Goal: Task Accomplishment & Management: Complete application form

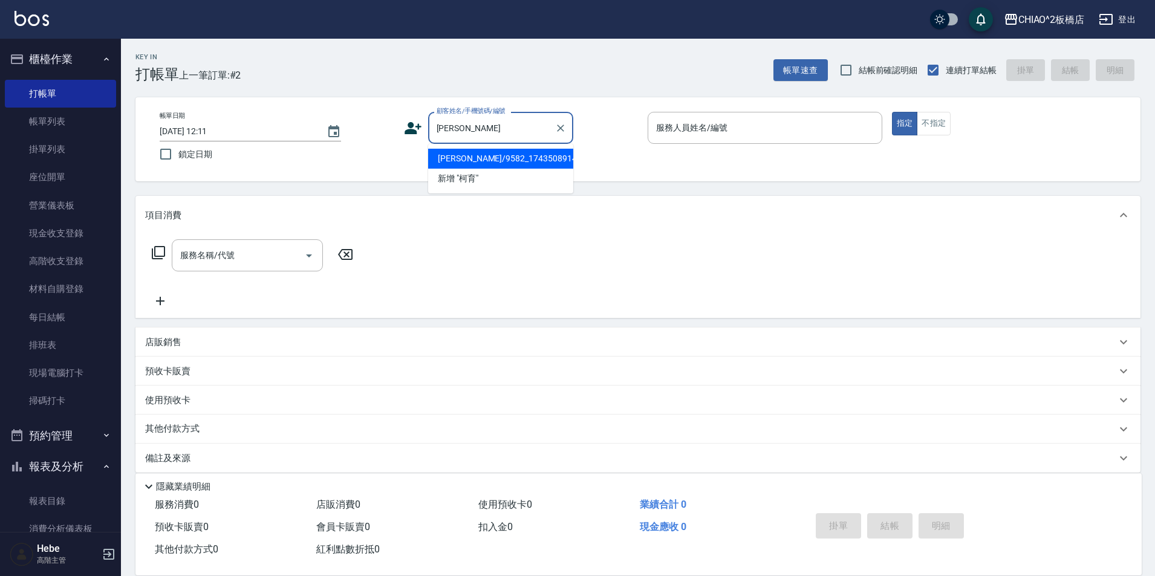
click at [491, 150] on li "[PERSON_NAME]/9582_1743508914/null" at bounding box center [500, 159] width 145 height 20
type input "[PERSON_NAME]/9582_1743508914/null"
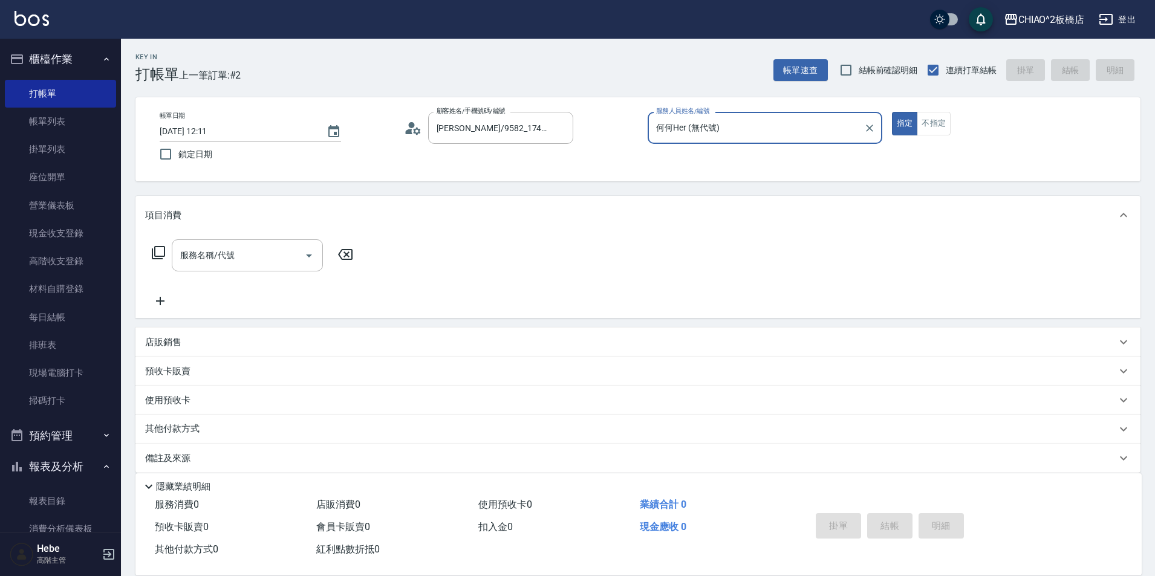
type input "何何Her (無代號)"
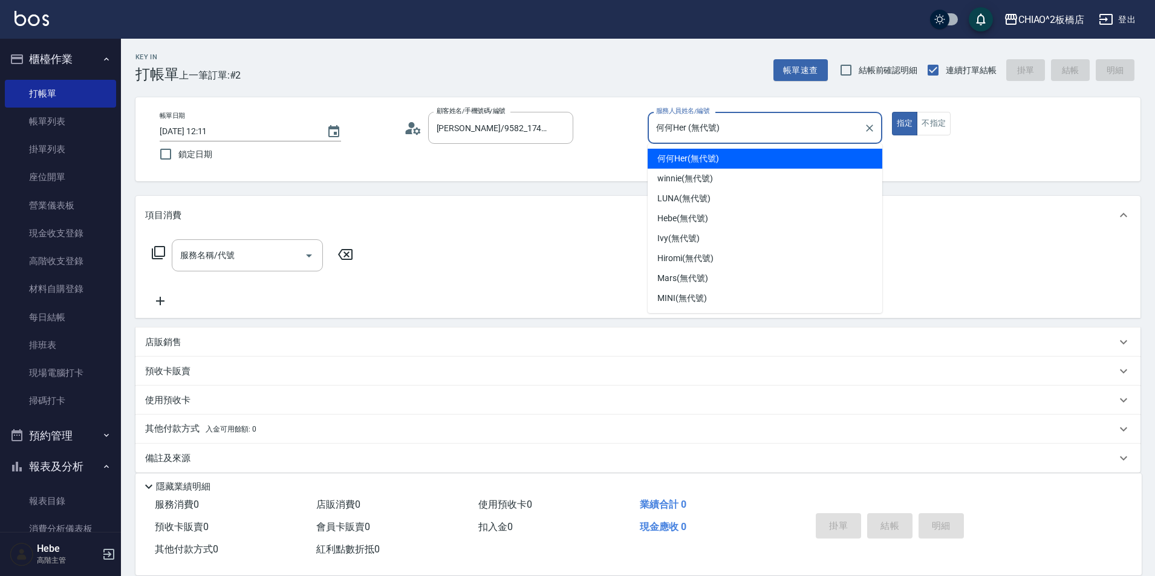
click at [730, 128] on input "何何Her (無代號)" at bounding box center [756, 127] width 206 height 21
click at [700, 157] on span "何何Her (無代號)" at bounding box center [688, 158] width 62 height 13
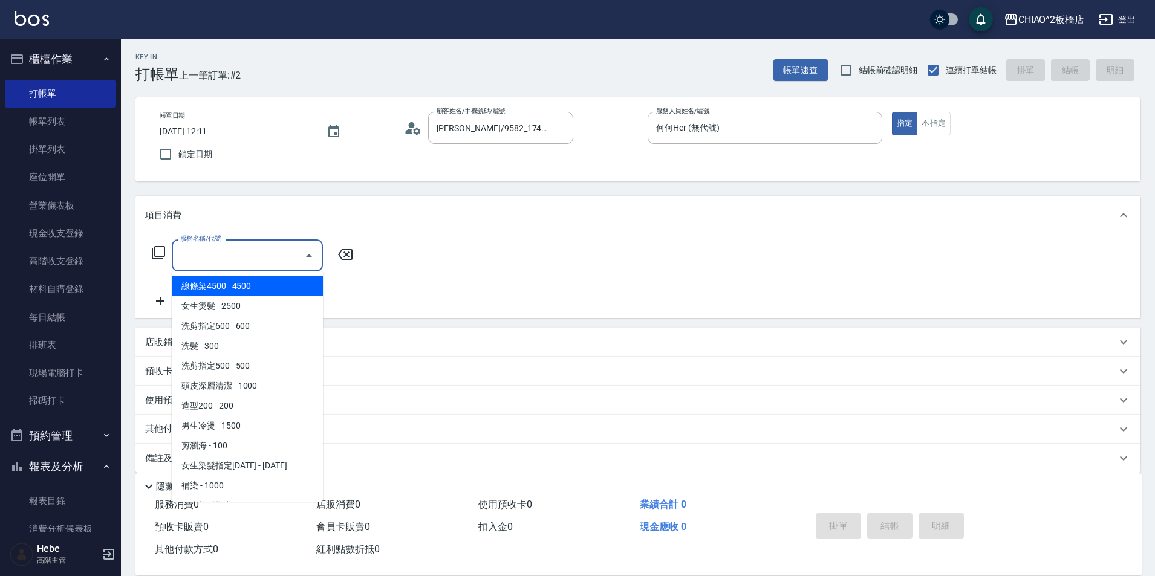
drag, startPoint x: 234, startPoint y: 260, endPoint x: 237, endPoint y: 279, distance: 19.6
click at [233, 260] on input "服務名稱/代號" at bounding box center [238, 255] width 122 height 21
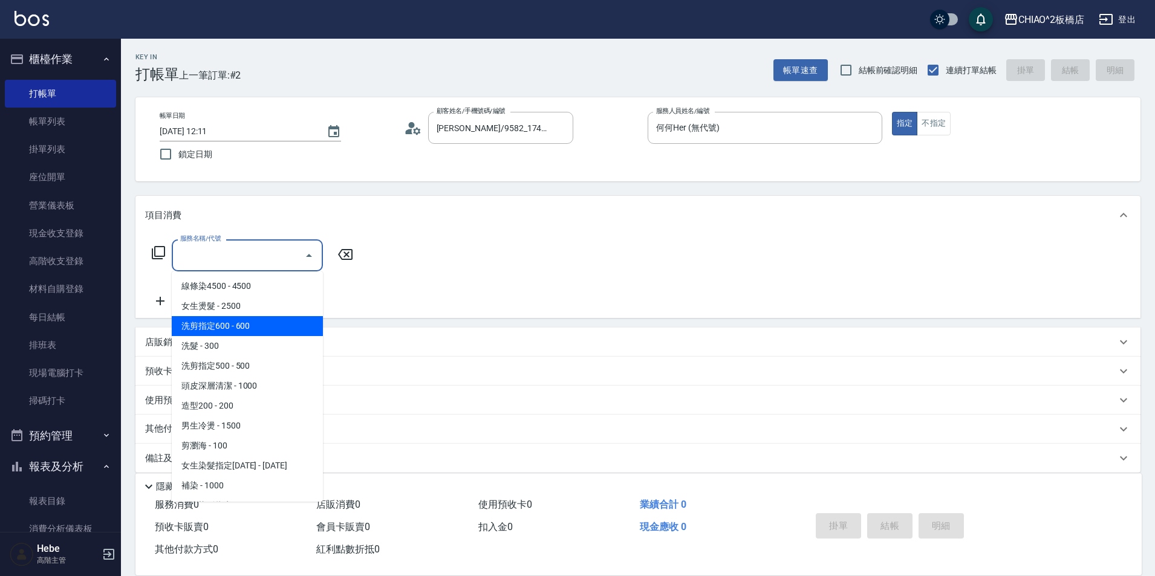
click at [241, 325] on span "洗剪指定600 - 600" at bounding box center [247, 326] width 151 height 20
type input "洗剪指定600(96678)"
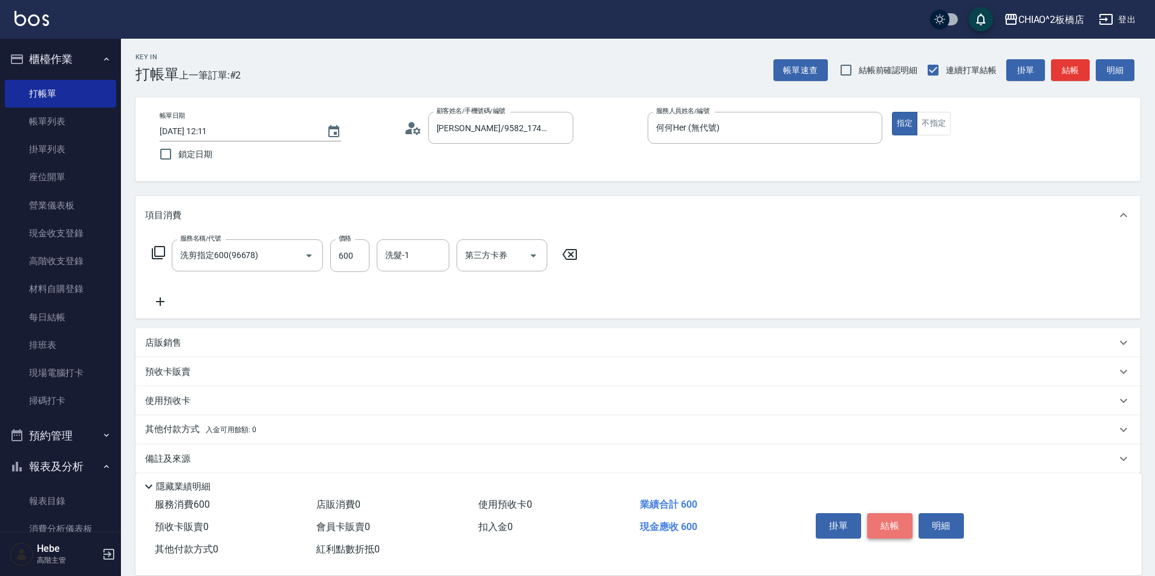
click at [895, 513] on button "結帳" at bounding box center [889, 525] width 45 height 25
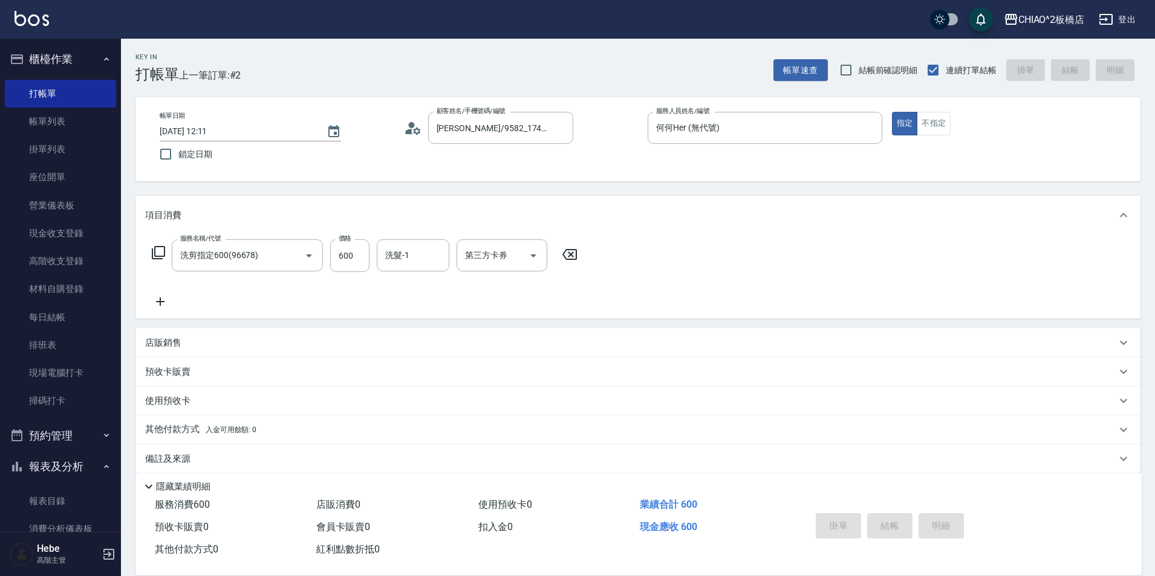
type input "[DATE] 13:15"
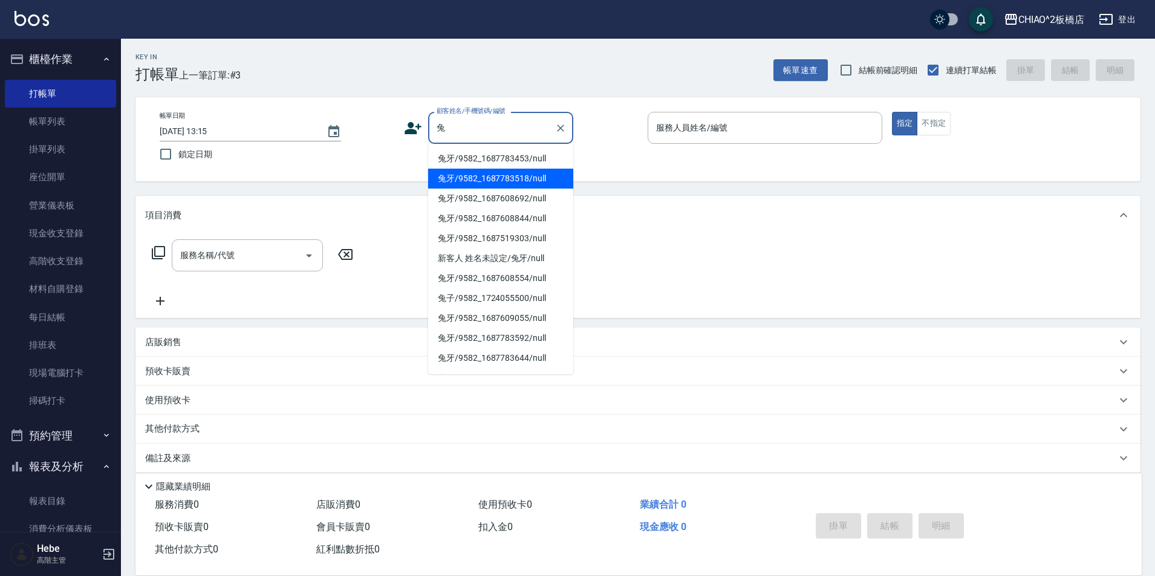
click at [481, 170] on li "兔牙/9582_1687783518/null" at bounding box center [500, 179] width 145 height 20
type input "兔牙/9582_1687783518/null"
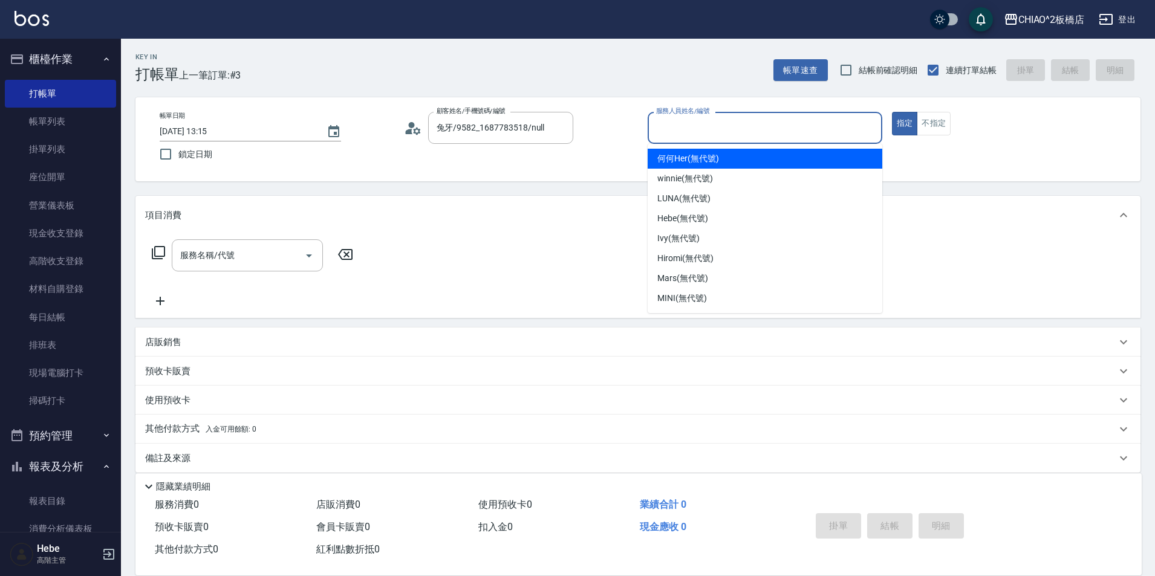
click at [717, 137] on input "服務人員姓名/編號" at bounding box center [765, 127] width 224 height 21
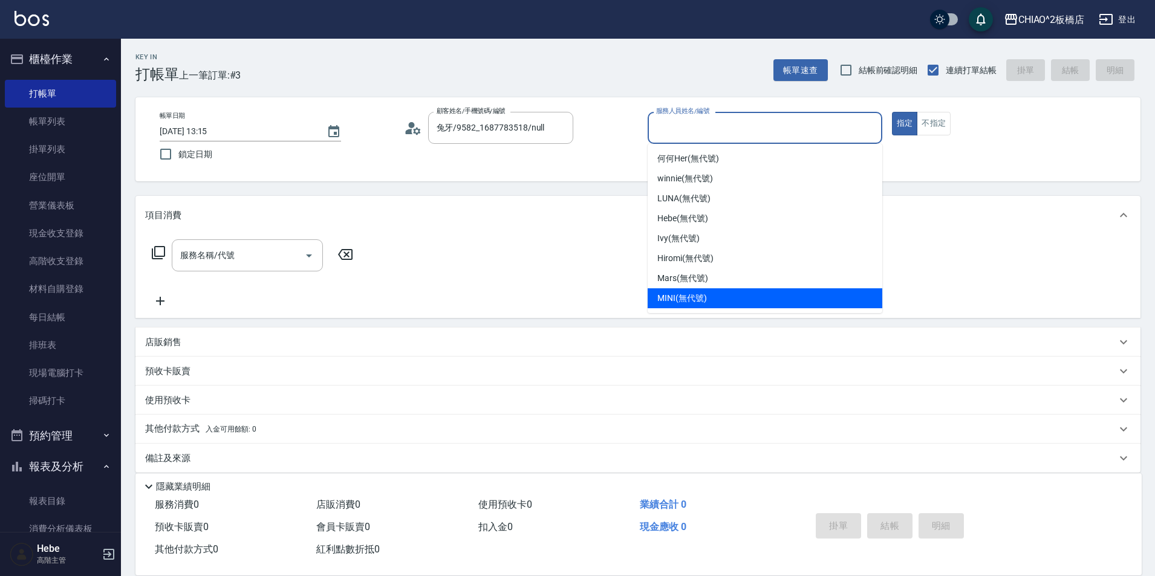
drag, startPoint x: 687, startPoint y: 288, endPoint x: 692, endPoint y: 280, distance: 10.1
click at [687, 287] on ul "何何Her (無代號) winnie (無代號) [PERSON_NAME] (無代號) Hebe (無代號) Ivy (無代號) Hiromi (無代號) …" at bounding box center [765, 228] width 235 height 169
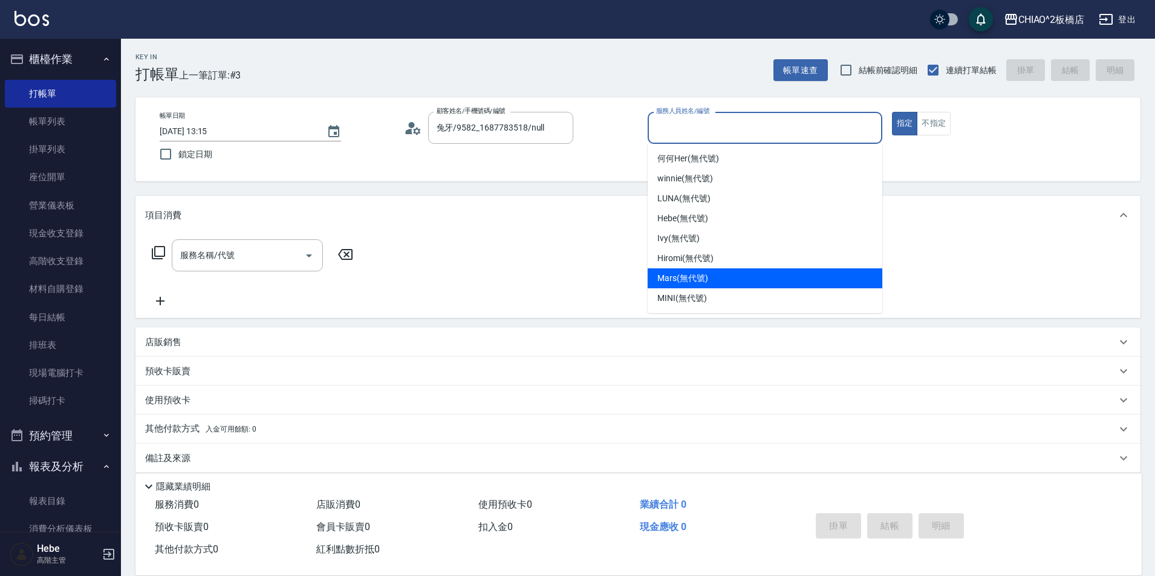
drag, startPoint x: 683, startPoint y: 284, endPoint x: 851, endPoint y: 198, distance: 189.0
click at [689, 281] on span "Mars (無代號)" at bounding box center [682, 278] width 51 height 13
type input "Mars(無代號)"
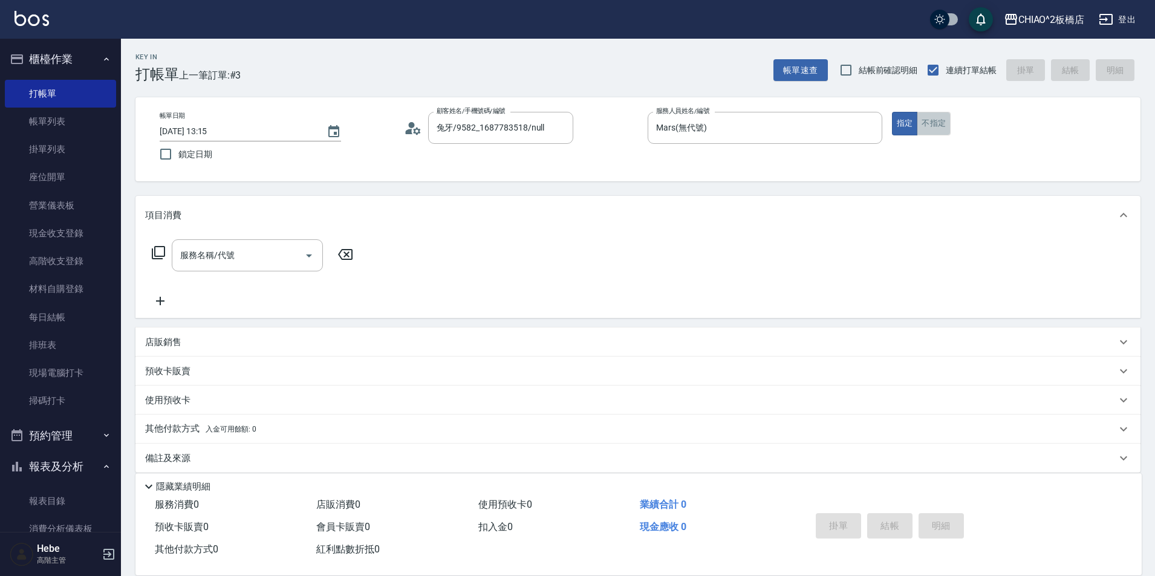
click at [924, 126] on button "不指定" at bounding box center [934, 124] width 34 height 24
click at [284, 252] on input "服務名稱/代號" at bounding box center [238, 255] width 122 height 21
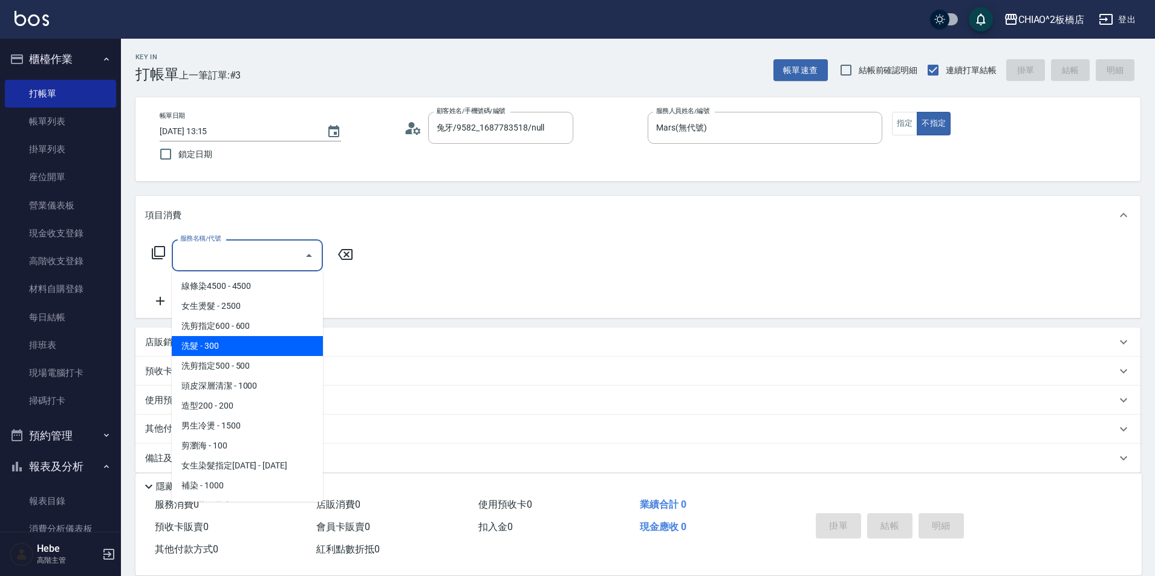
click at [273, 340] on span "洗髮 - 300" at bounding box center [247, 346] width 151 height 20
type input "洗髮(96679)"
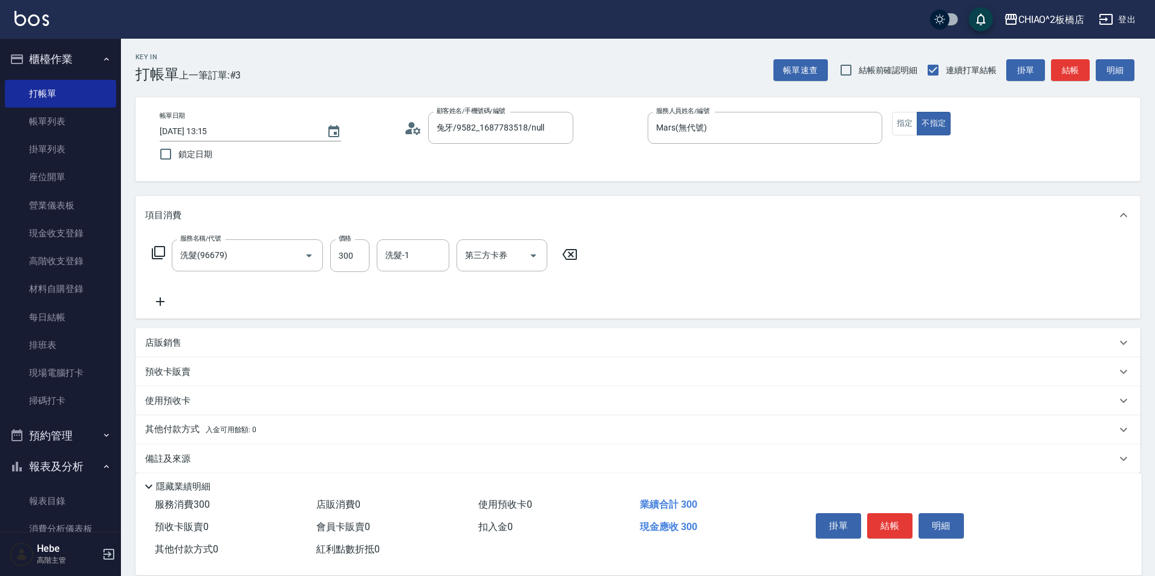
click at [162, 298] on icon at bounding box center [160, 301] width 30 height 15
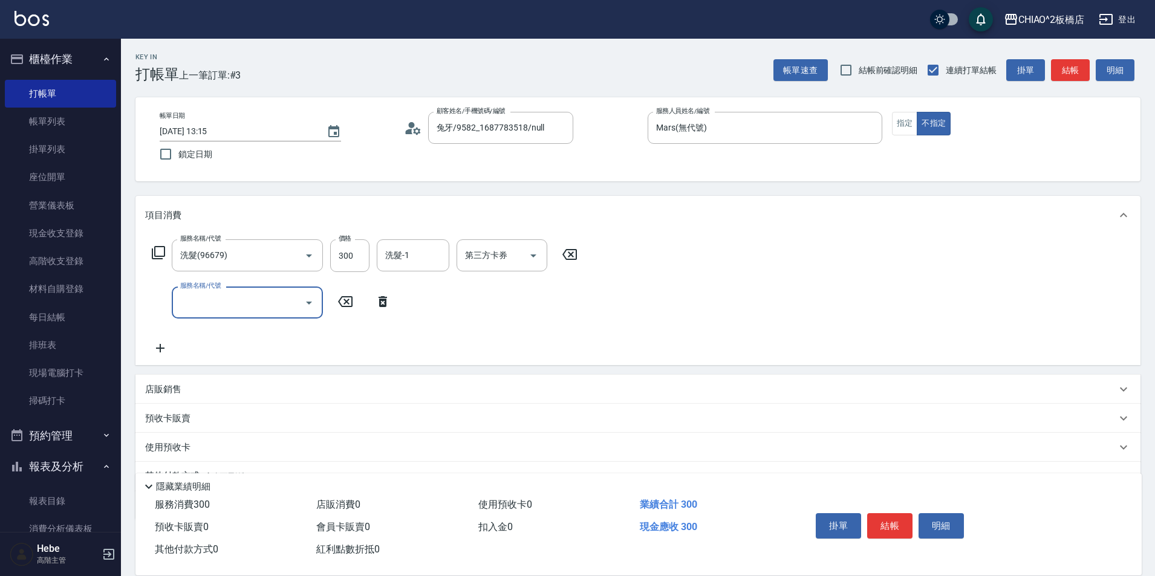
click at [175, 296] on div "服務名稱/代號" at bounding box center [247, 303] width 151 height 32
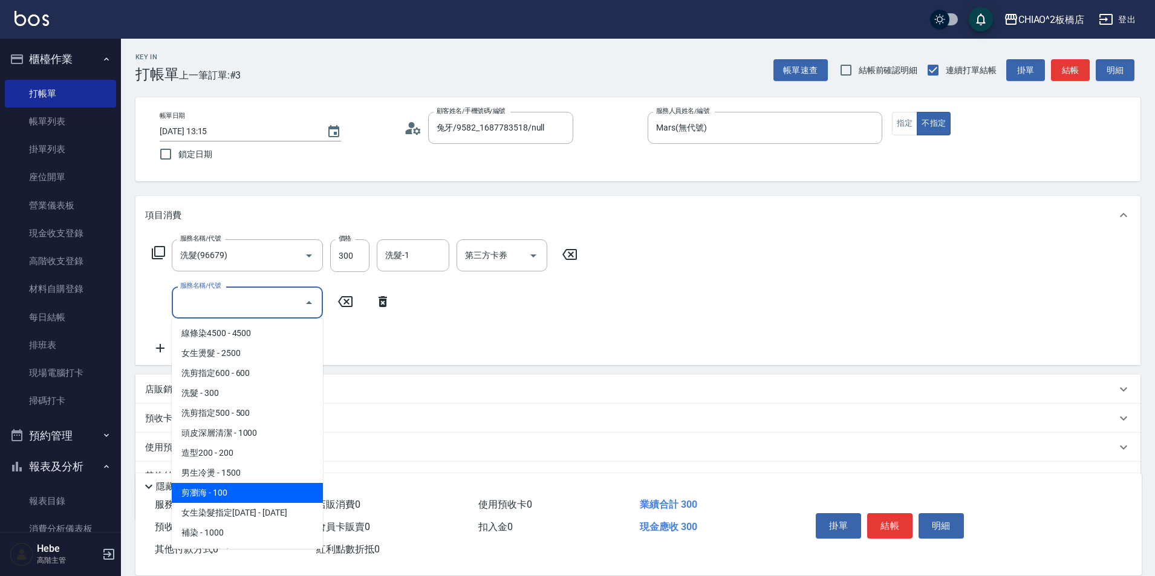
click at [245, 491] on span "剪瀏海 - 100" at bounding box center [247, 493] width 151 height 20
type input "剪瀏海(96690)"
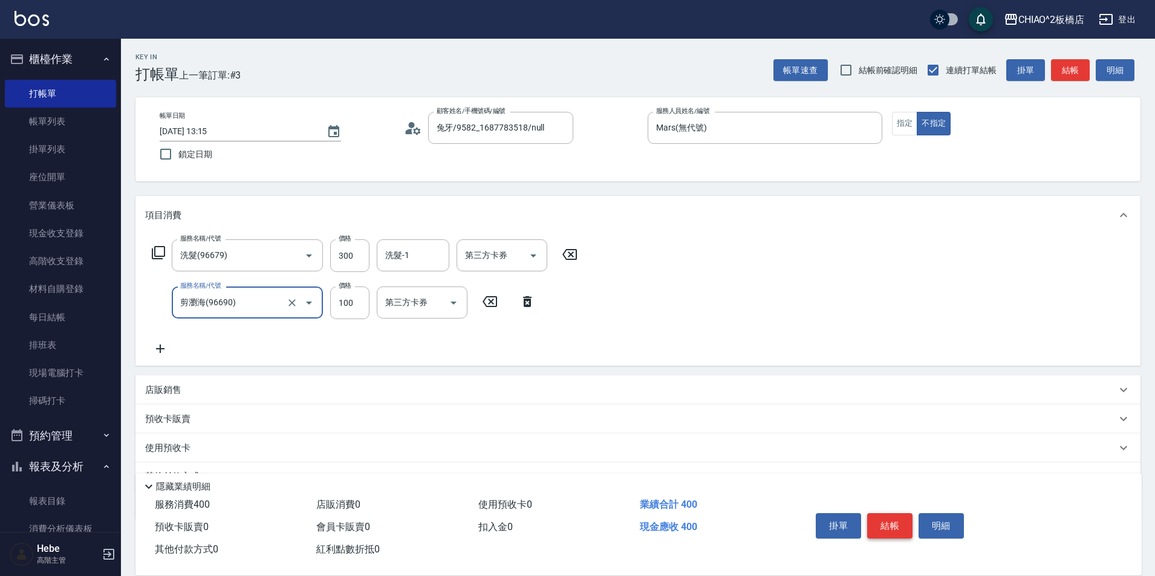
click at [885, 516] on button "結帳" at bounding box center [889, 525] width 45 height 25
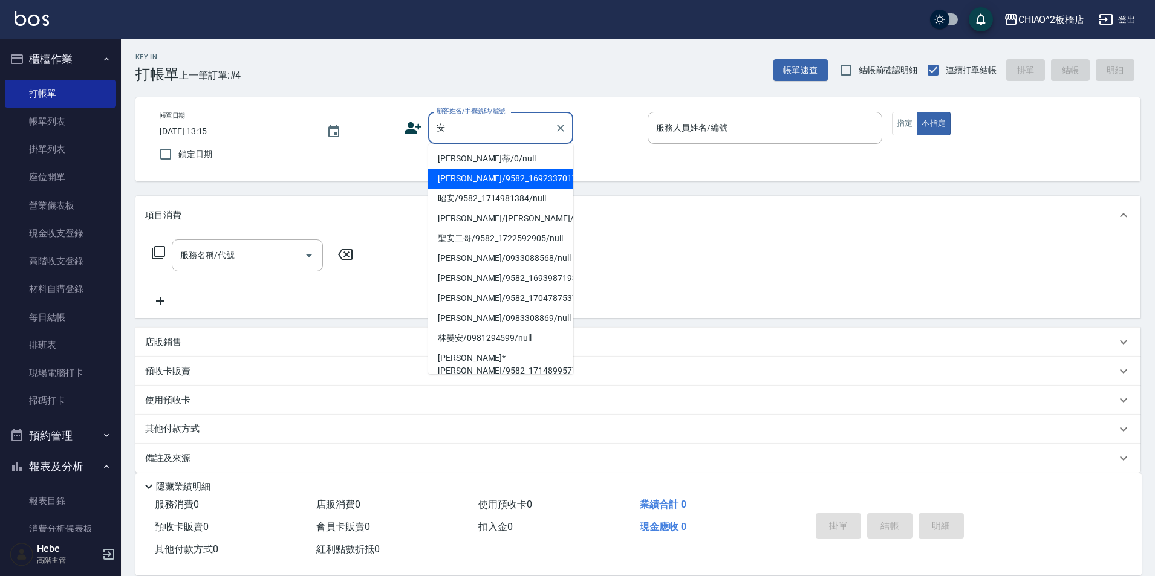
click at [450, 175] on li "[PERSON_NAME]/9582_1692337017/null" at bounding box center [500, 179] width 145 height 20
type input "[PERSON_NAME]/9582_1692337017/null"
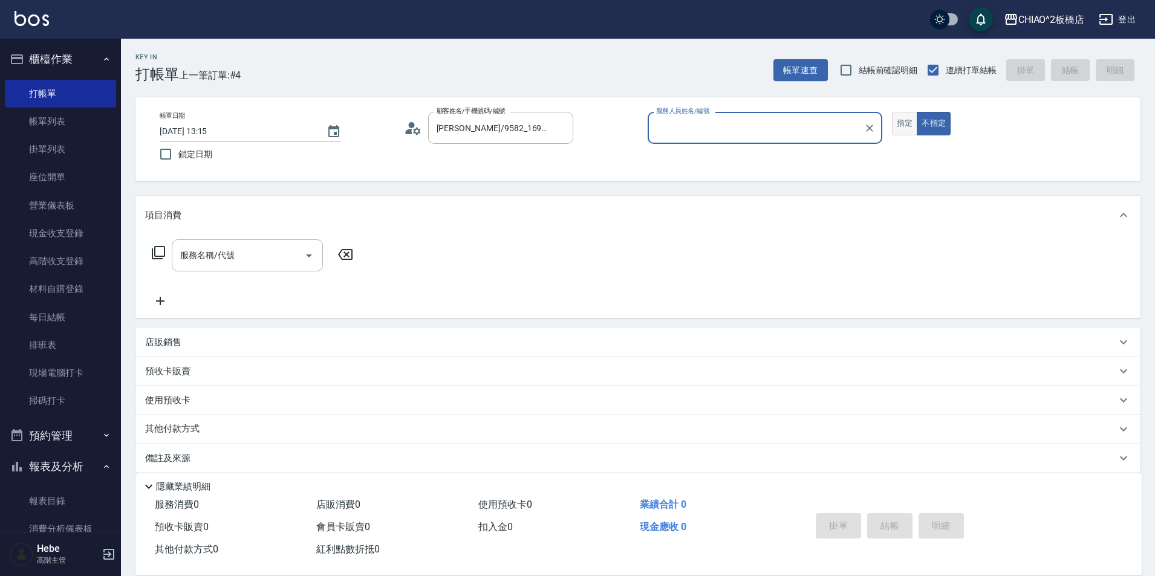
type input "MINI(無代號)"
click at [903, 128] on button "指定" at bounding box center [905, 124] width 26 height 24
click at [232, 261] on input "服務名稱/代號" at bounding box center [238, 255] width 122 height 21
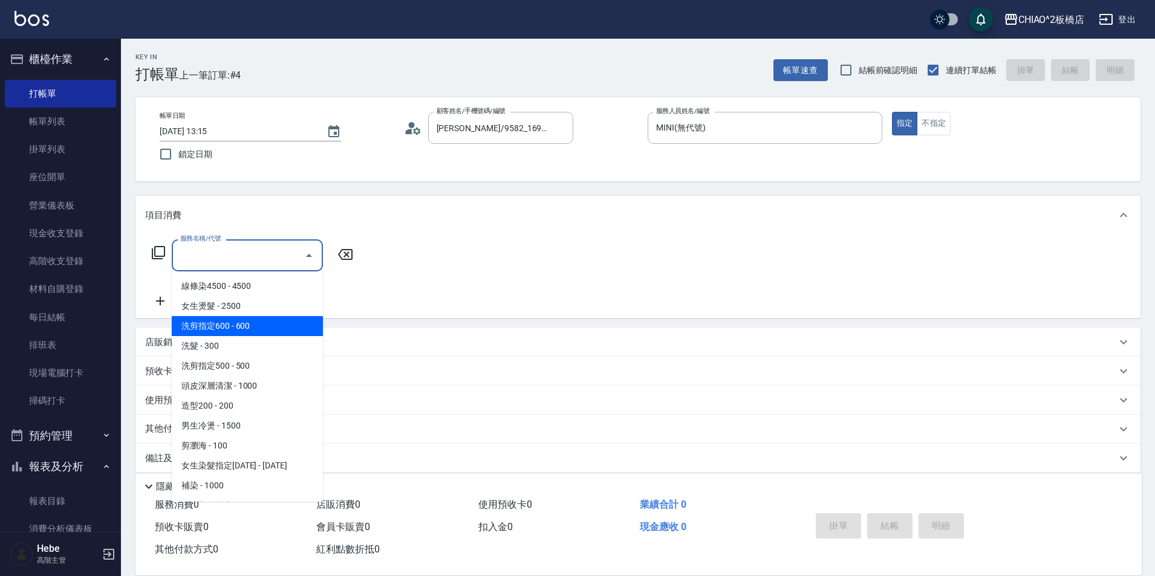
click at [244, 326] on span "洗剪指定600 - 600" at bounding box center [247, 326] width 151 height 20
type input "洗剪指定600(96678)"
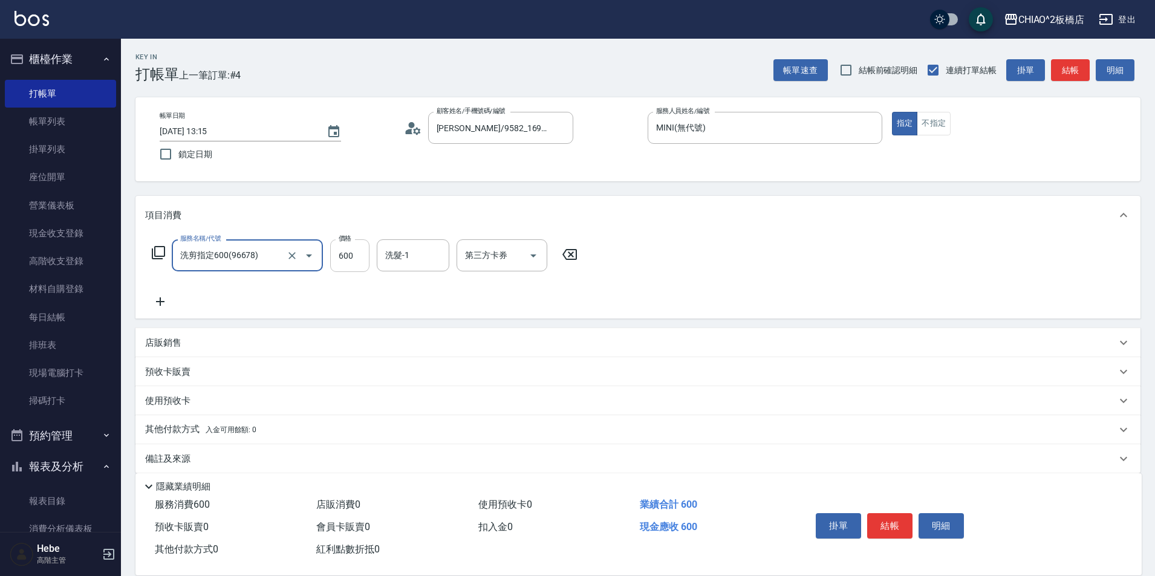
click at [362, 259] on input "600" at bounding box center [349, 255] width 39 height 33
type input "650"
click at [154, 306] on icon at bounding box center [160, 301] width 30 height 15
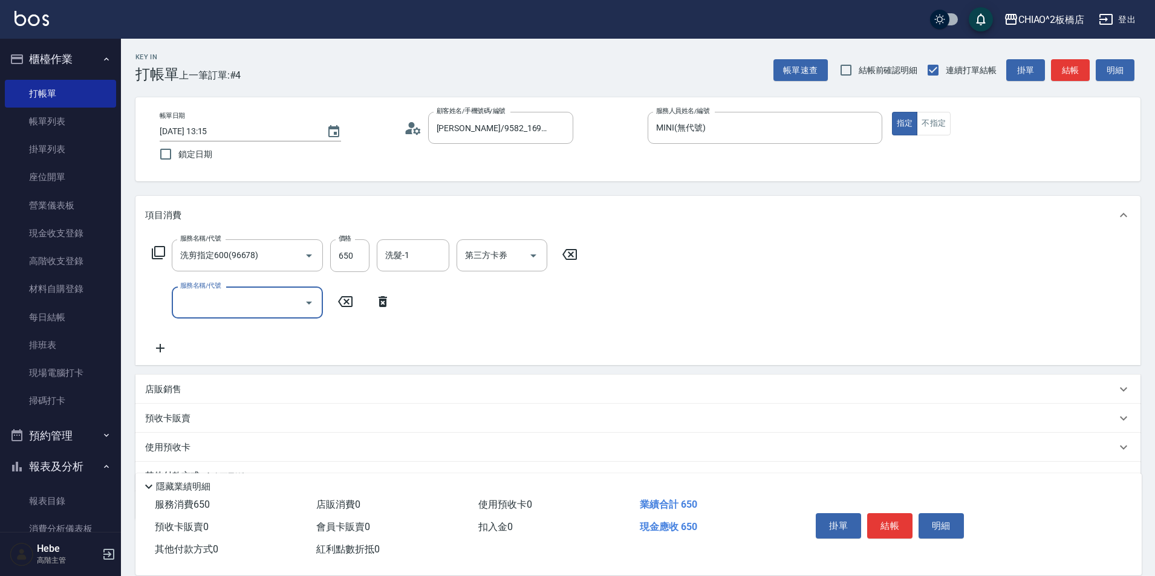
click at [202, 300] on input "服務名稱/代號" at bounding box center [238, 302] width 122 height 21
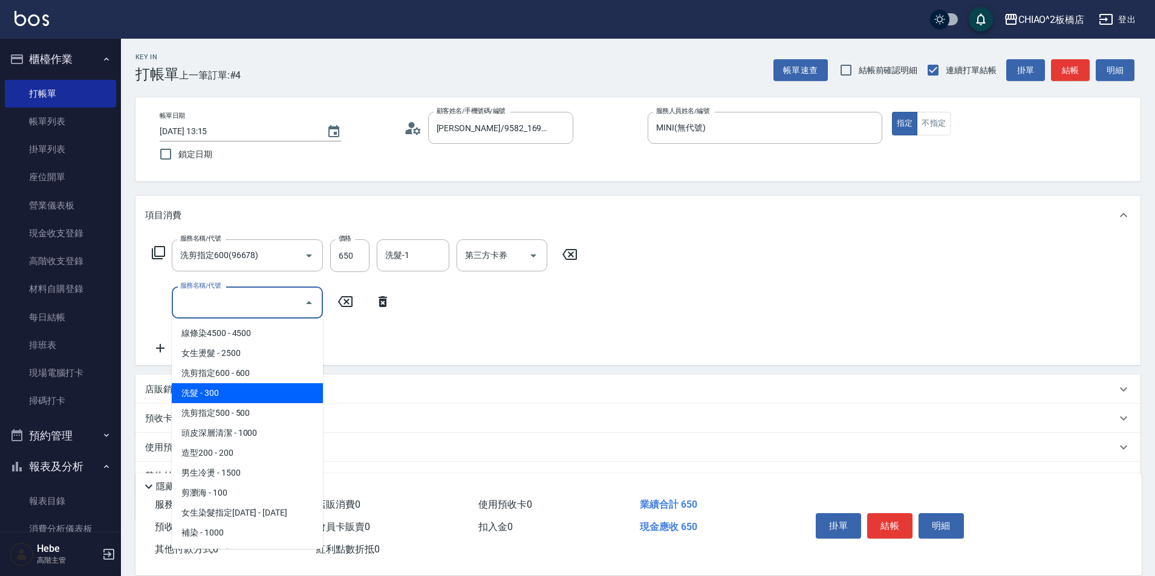
click at [234, 388] on span "洗髮 - 300" at bounding box center [247, 393] width 151 height 20
click at [273, 308] on input "洗髮(96679)" at bounding box center [230, 302] width 106 height 21
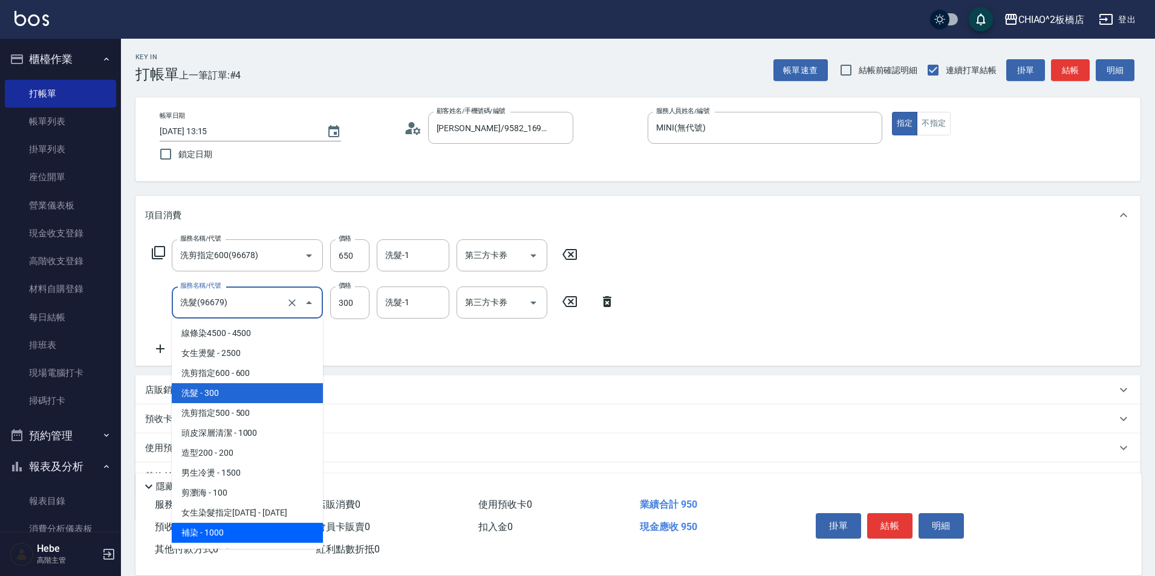
click at [251, 523] on span "補染 - 1000" at bounding box center [247, 533] width 151 height 20
type input "補染(96701)"
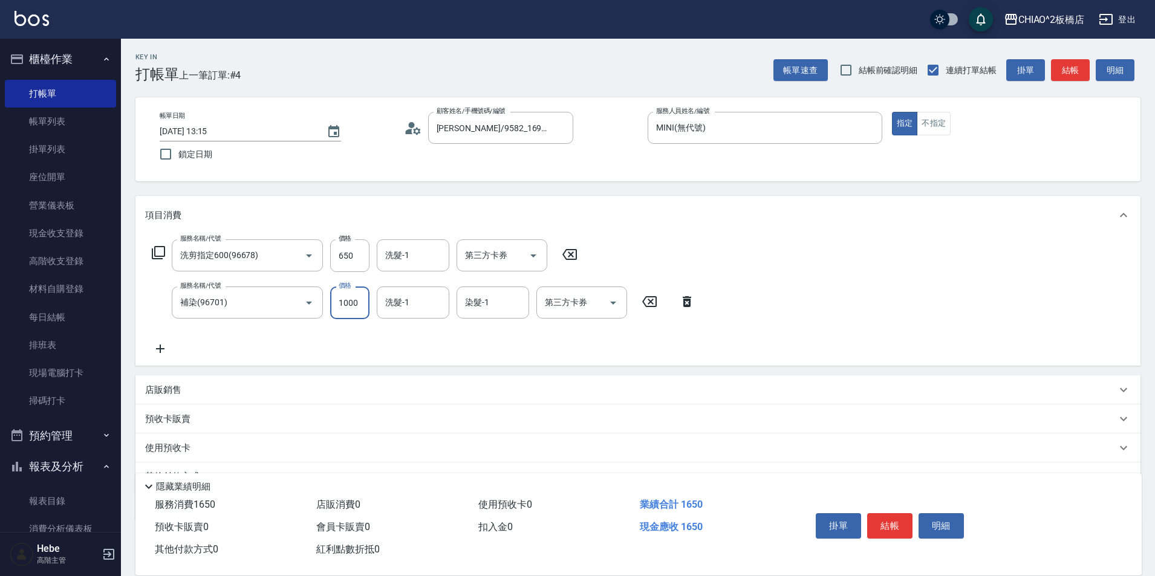
click at [357, 308] on input "1000" at bounding box center [349, 303] width 39 height 33
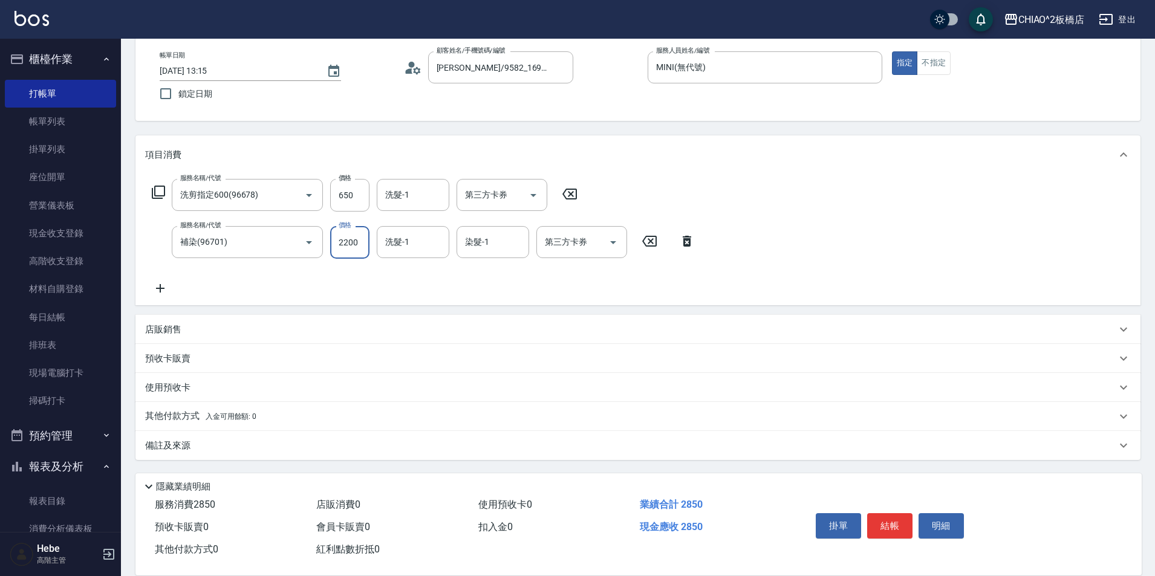
type input "2200"
click at [251, 420] on span "入金可用餘額: 0" at bounding box center [231, 416] width 51 height 8
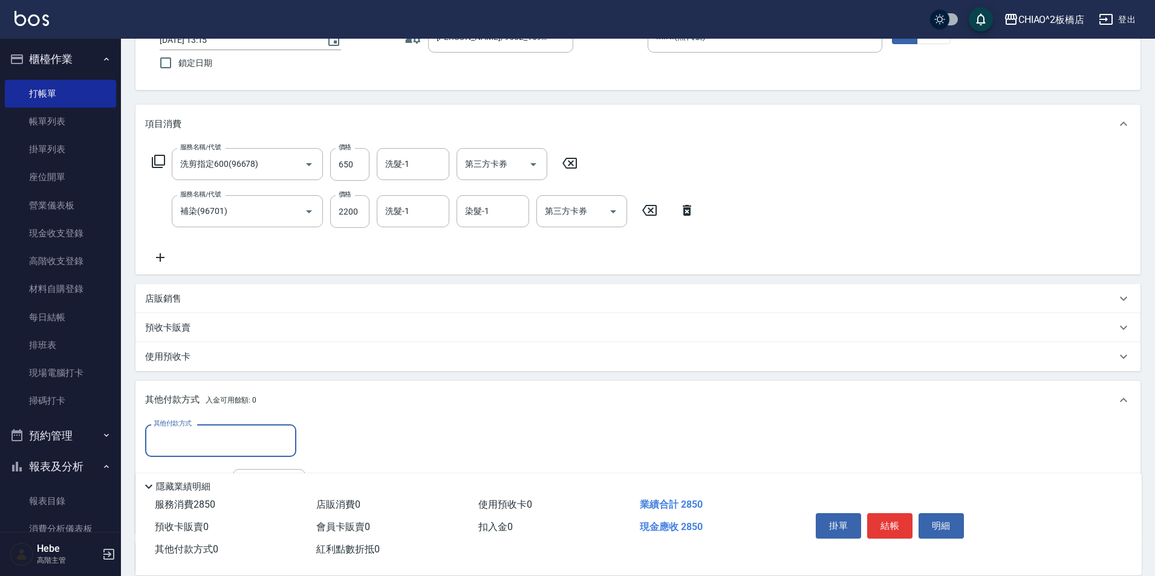
scroll to position [121, 0]
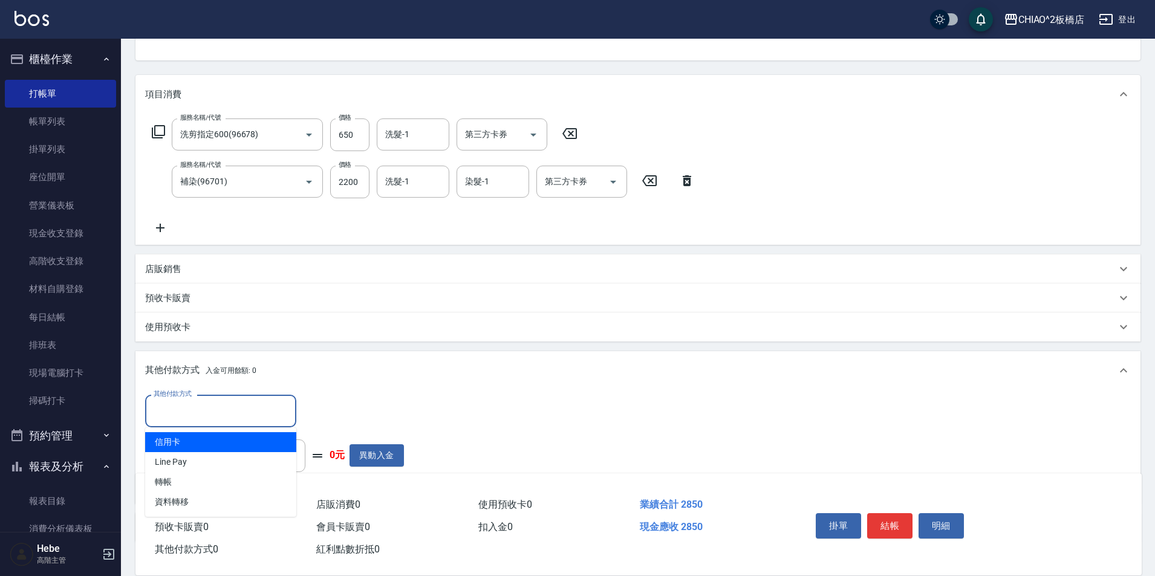
click at [250, 407] on input "其他付款方式" at bounding box center [221, 410] width 140 height 21
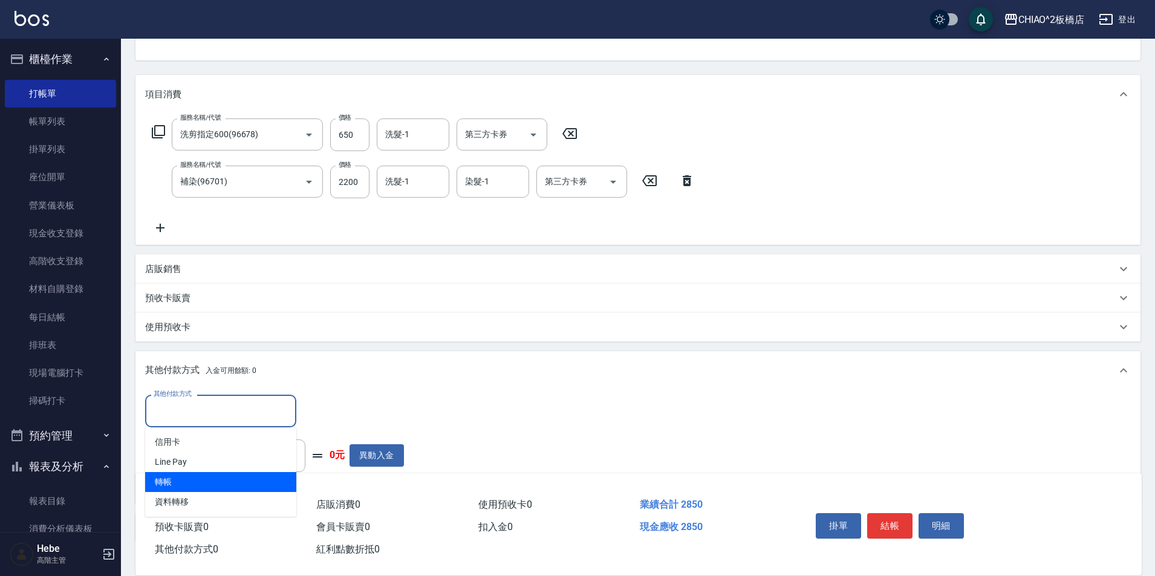
click at [232, 484] on span "轉帳" at bounding box center [220, 482] width 151 height 20
type input "轉帳"
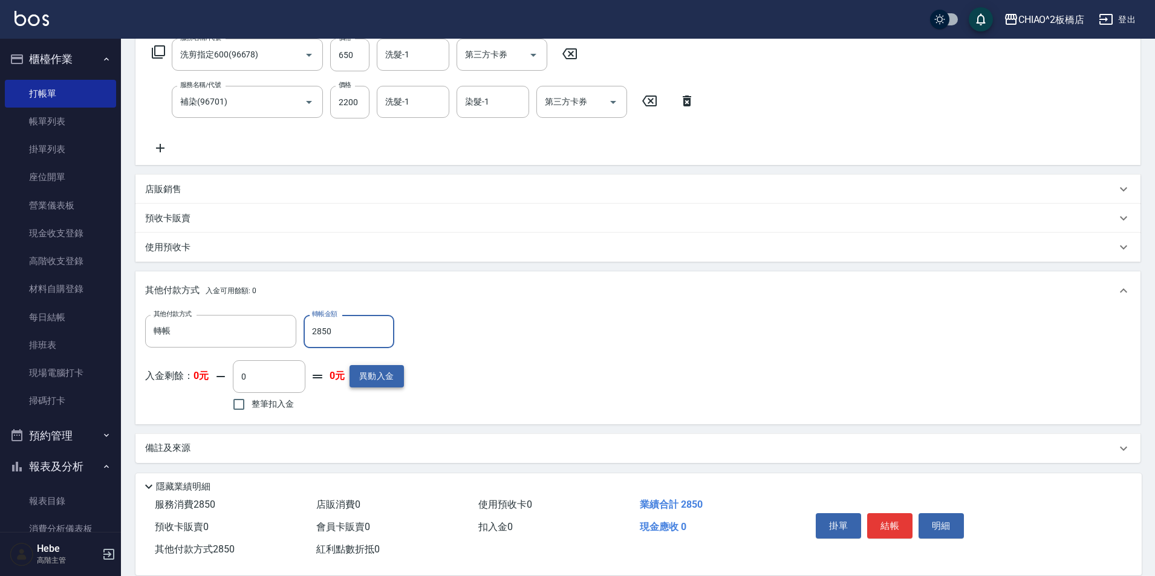
scroll to position [204, 0]
type input "2850"
click at [236, 441] on div "備註及來源" at bounding box center [630, 445] width 971 height 13
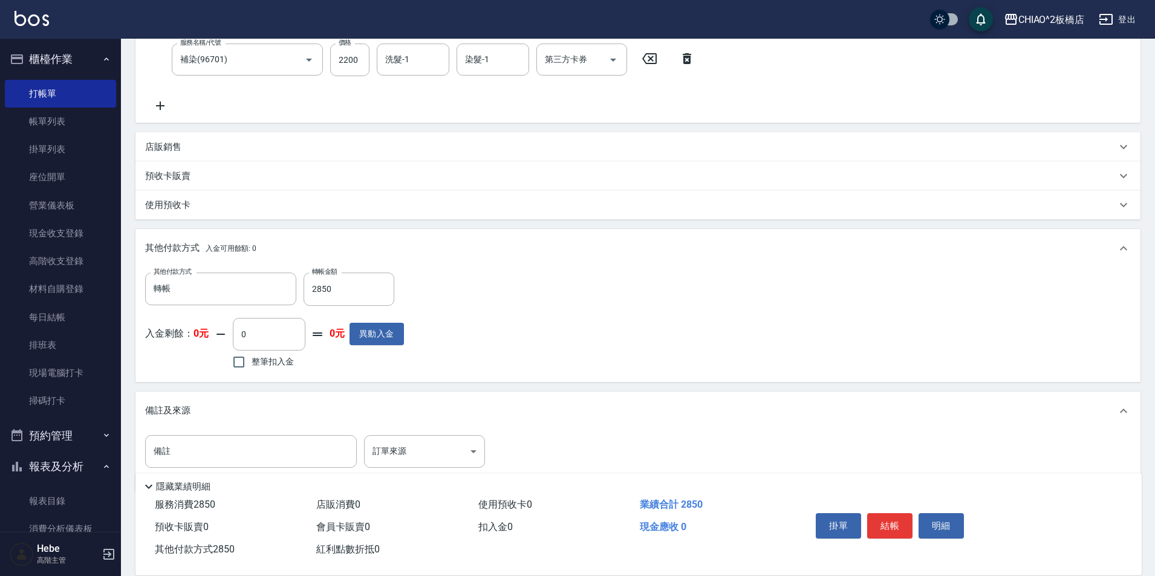
scroll to position [264, 0]
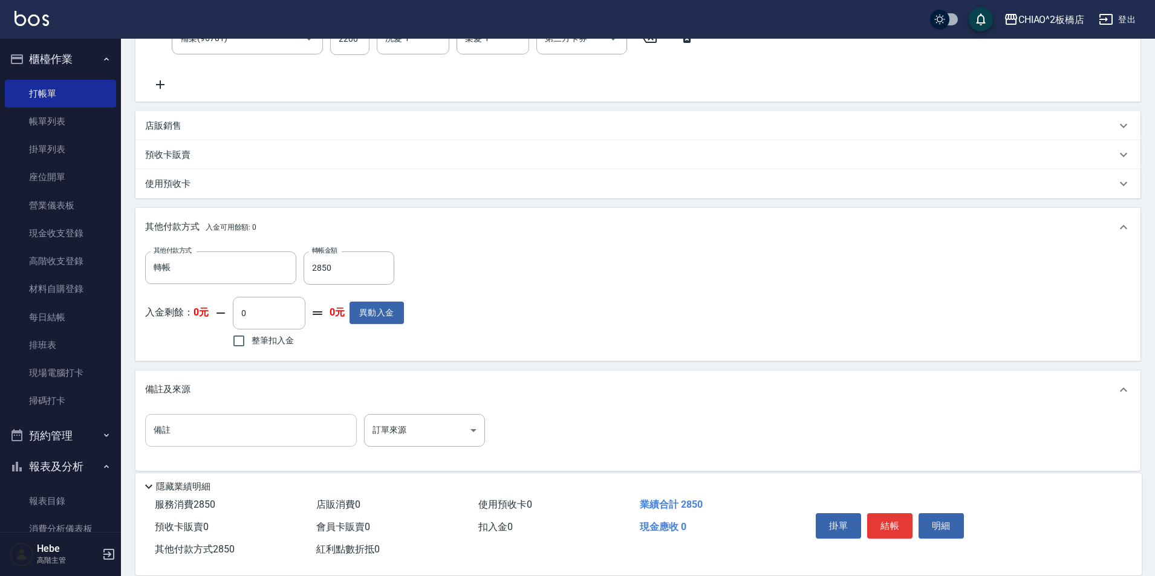
click at [236, 437] on input "備註" at bounding box center [251, 430] width 212 height 33
click at [186, 435] on input "[PERSON_NAME]DDD+6/77+12%" at bounding box center [251, 430] width 212 height 33
click at [227, 432] on input "[PERSON_NAME]DDD*25g+6/77+12%" at bounding box center [251, 430] width 212 height 33
type input "[PERSON_NAME]DDD*25g+6/77*25g+12%"
click at [891, 517] on button "結帳" at bounding box center [889, 525] width 45 height 25
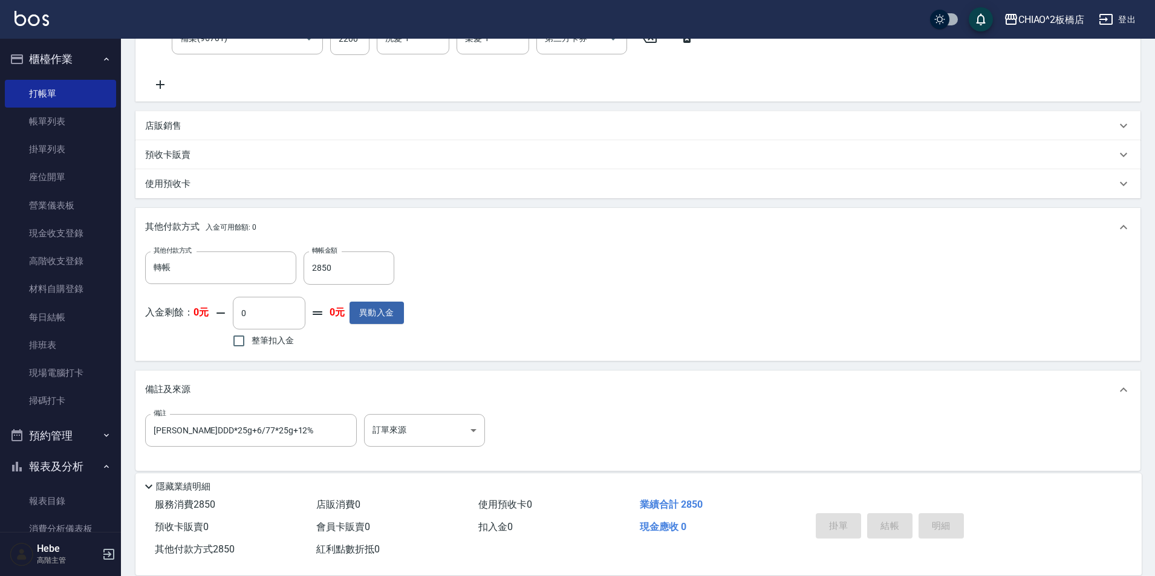
type input "[DATE] 13:38"
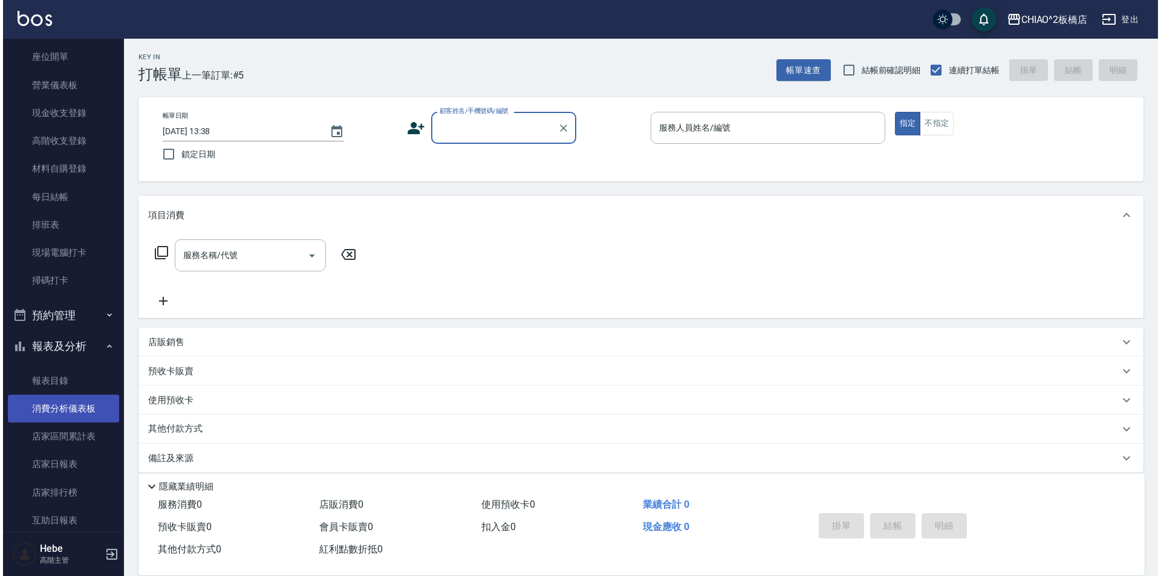
scroll to position [121, 0]
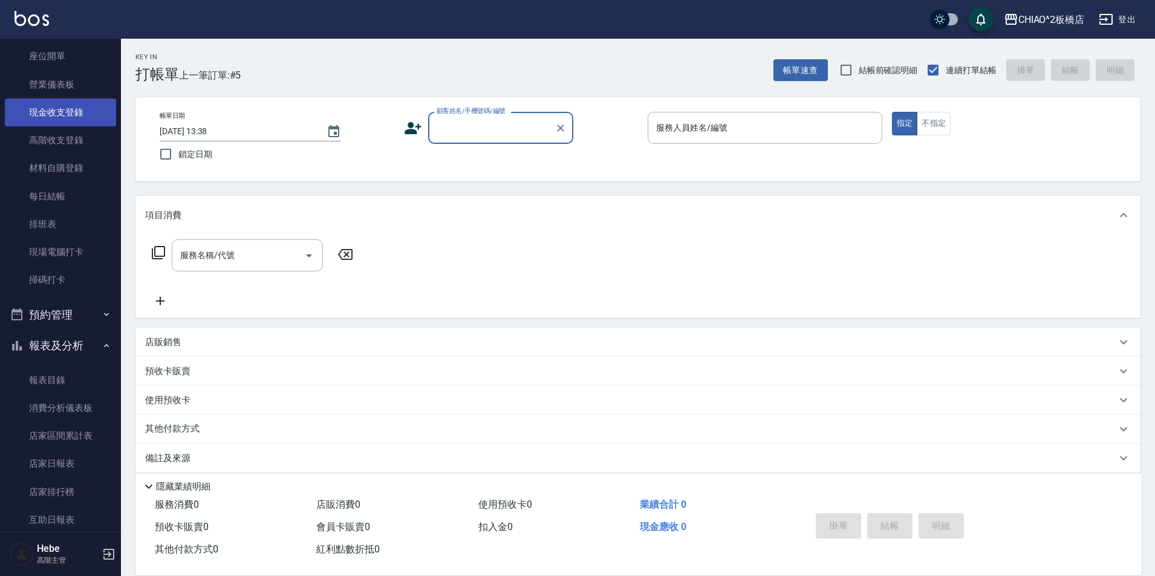
click at [53, 115] on link "現金收支登錄" at bounding box center [60, 113] width 111 height 28
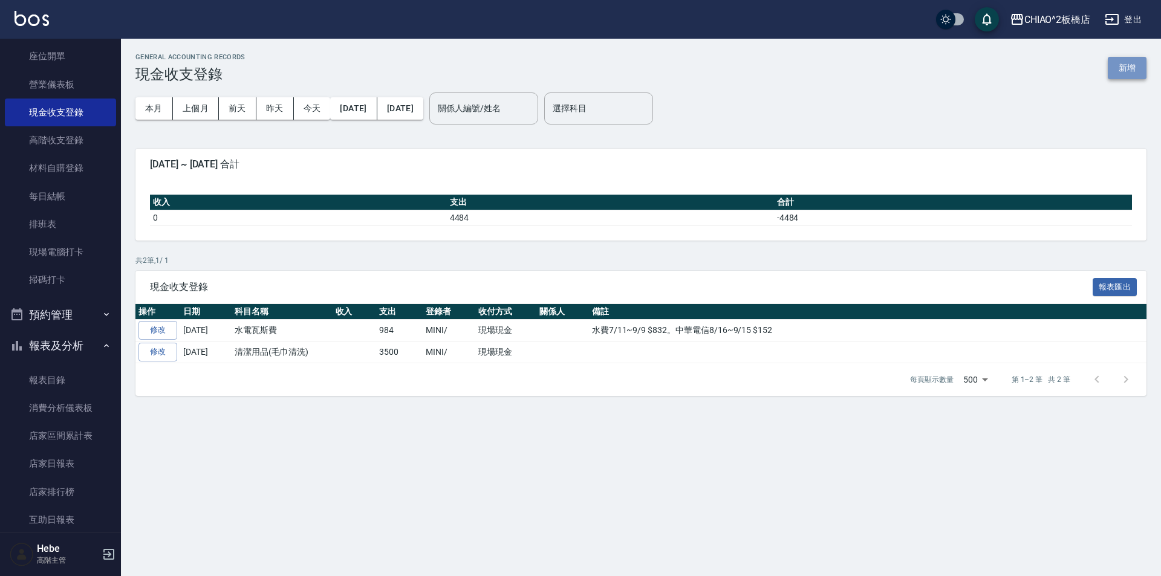
click at [1126, 65] on button "新增" at bounding box center [1127, 68] width 39 height 22
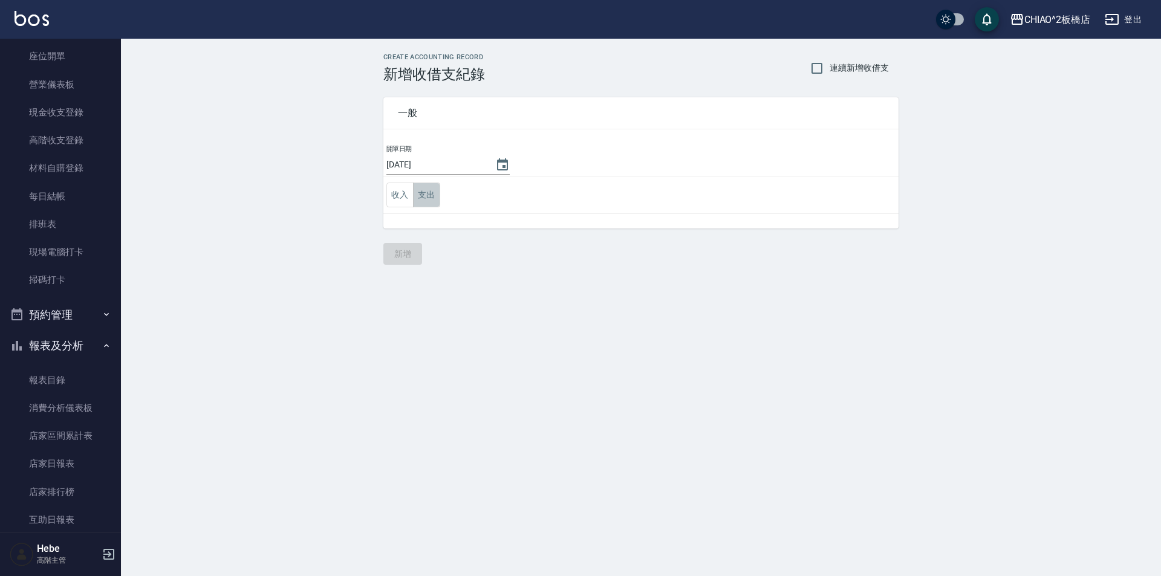
click at [423, 192] on button "支出" at bounding box center [426, 195] width 27 height 25
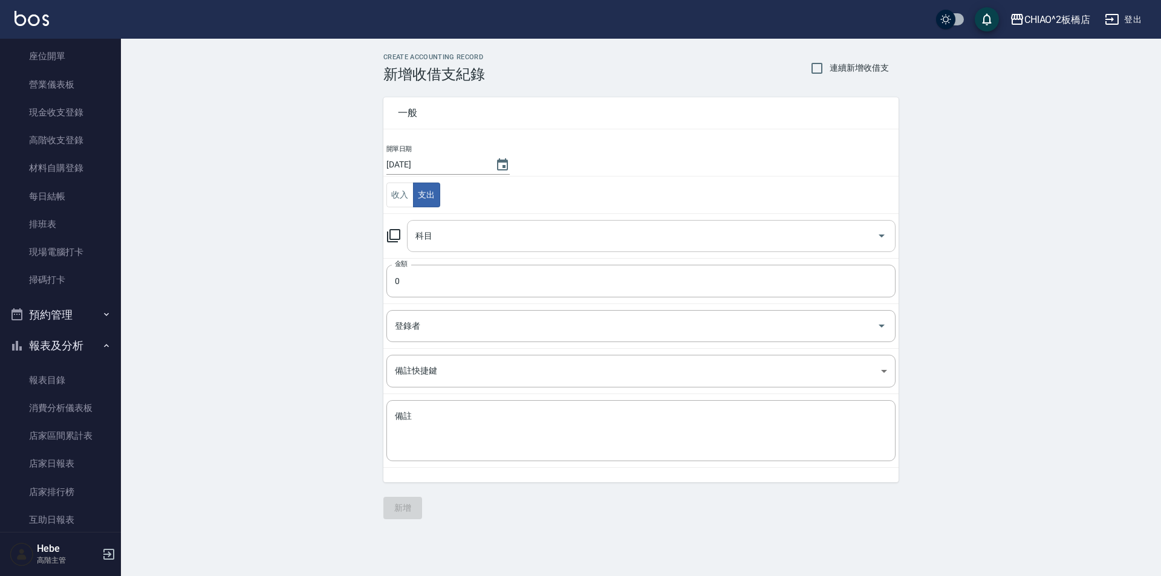
click at [437, 237] on input "科目" at bounding box center [641, 236] width 459 height 21
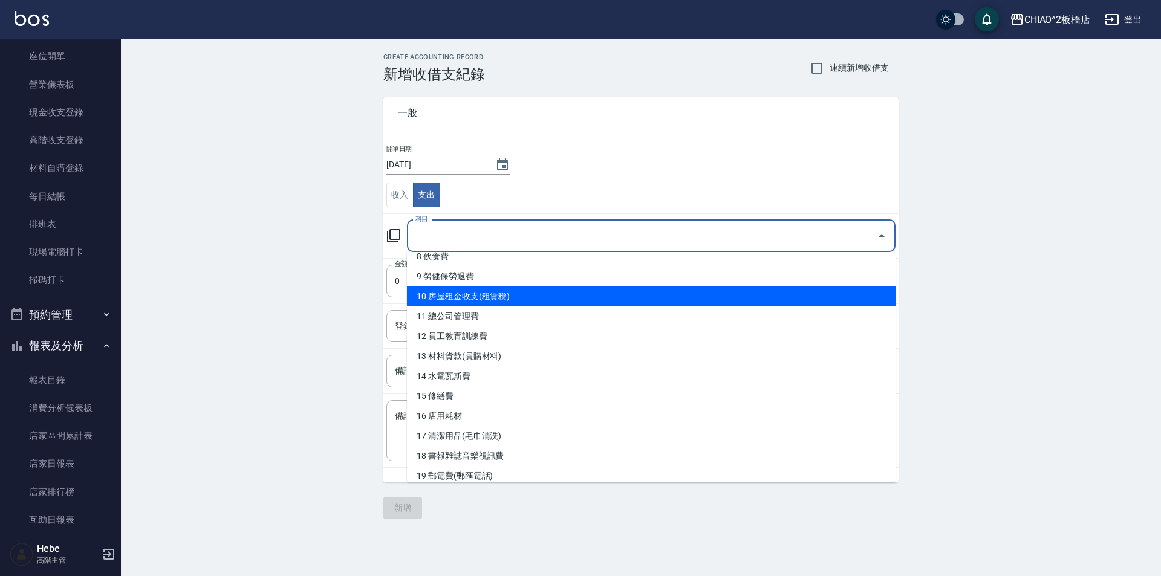
scroll to position [181, 0]
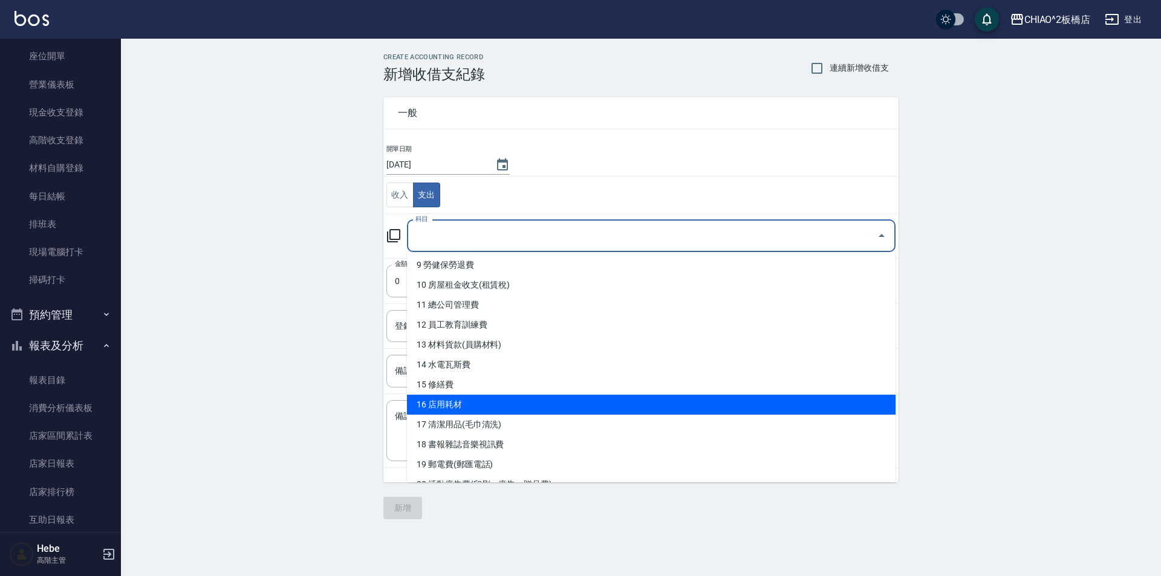
click at [453, 404] on li "16 店用耗材" at bounding box center [651, 405] width 489 height 20
type input "16 店用耗材"
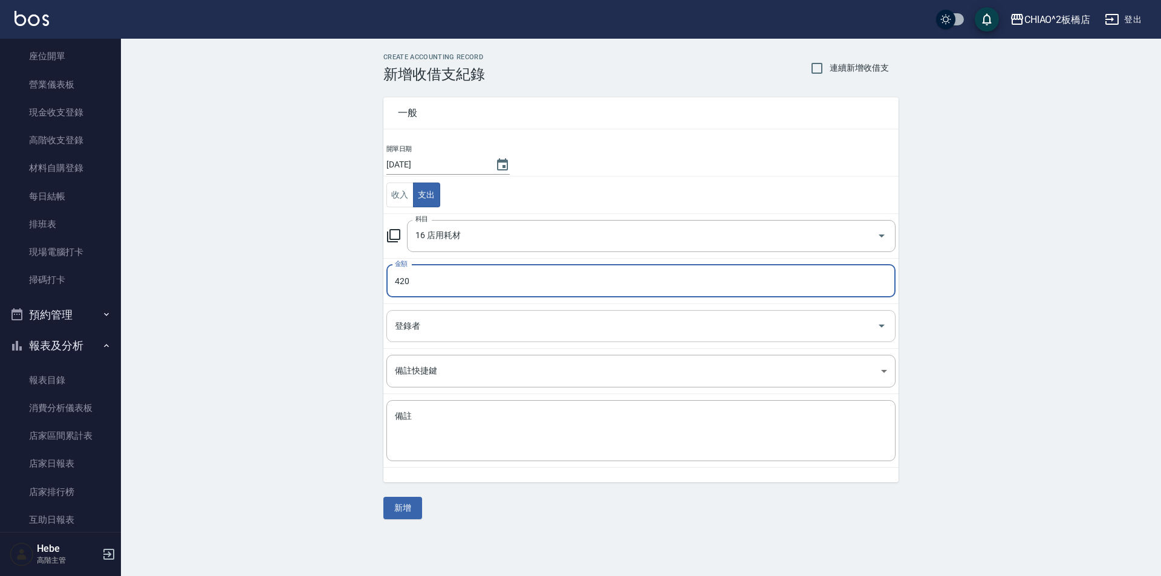
type input "420"
click at [404, 317] on div "登錄者 登錄者" at bounding box center [640, 326] width 509 height 32
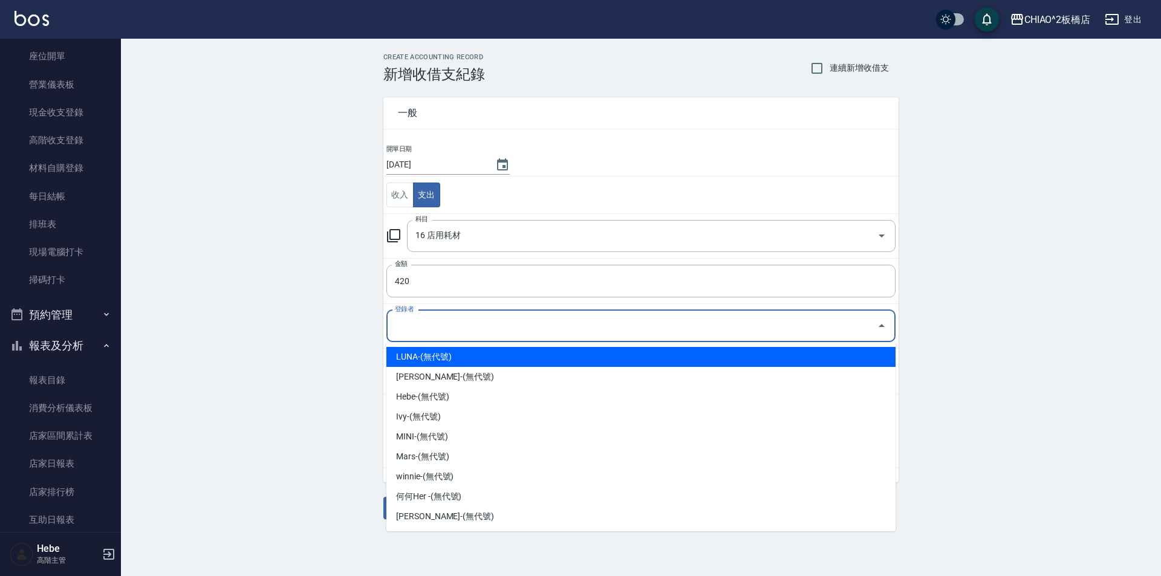
click at [415, 363] on li "LUNA-(無代號)" at bounding box center [640, 357] width 509 height 20
type input "LUNA-(無代號)"
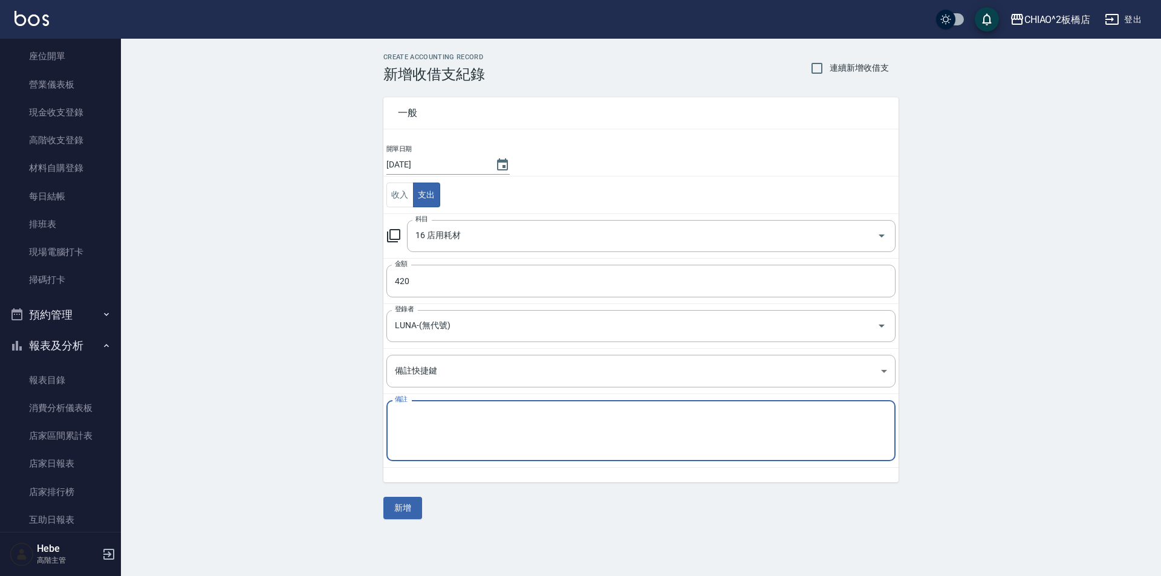
click at [414, 426] on textarea "備註" at bounding box center [641, 431] width 492 height 41
type textarea "酒精"
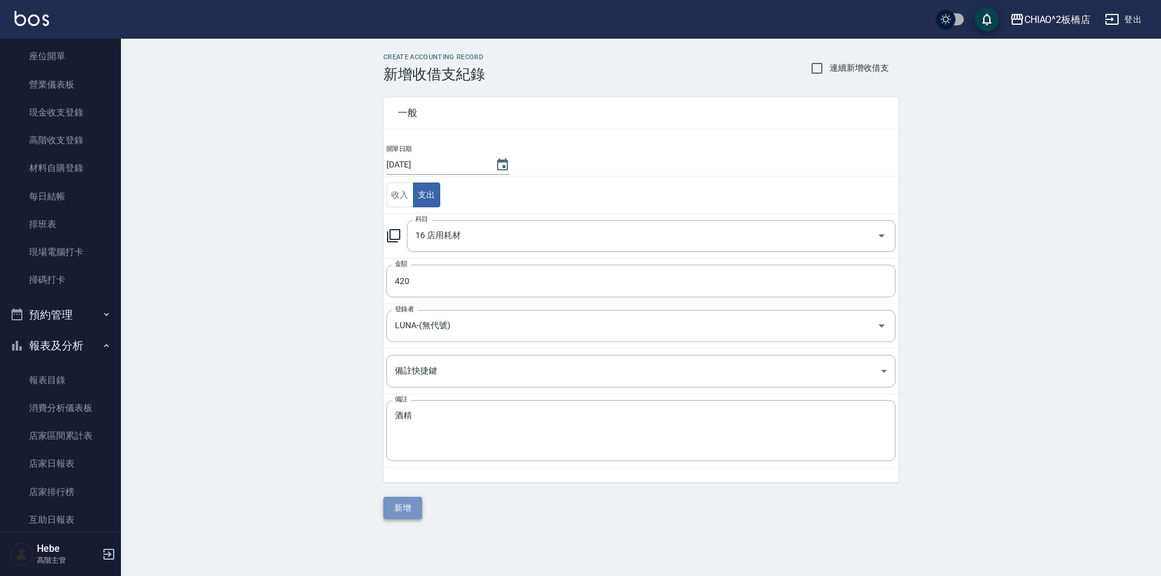
click at [392, 510] on button "新增" at bounding box center [402, 508] width 39 height 22
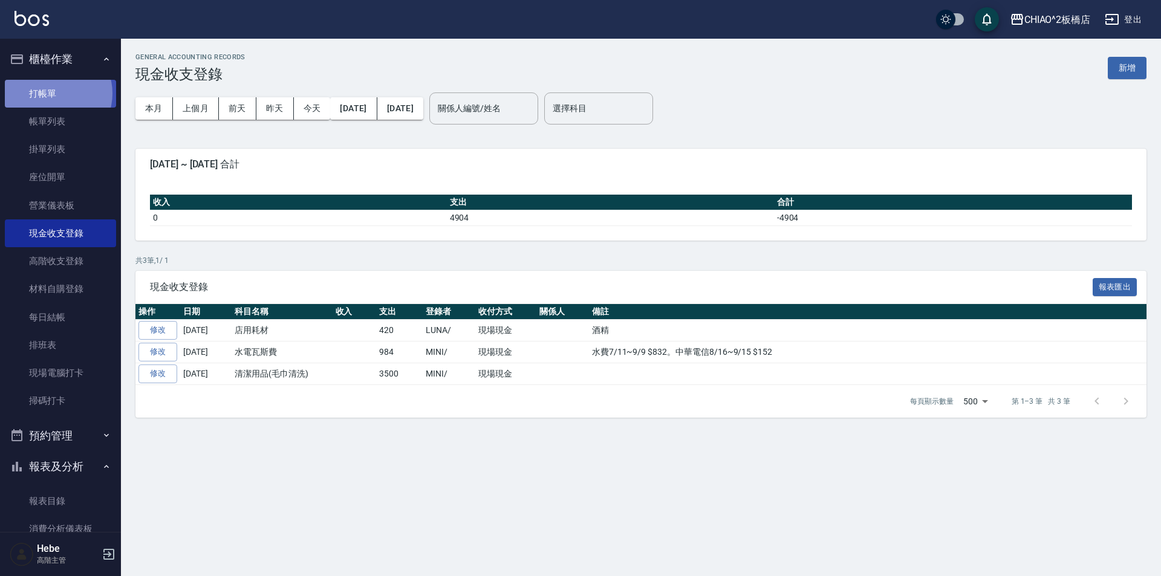
click at [54, 93] on link "打帳單" at bounding box center [60, 94] width 111 height 28
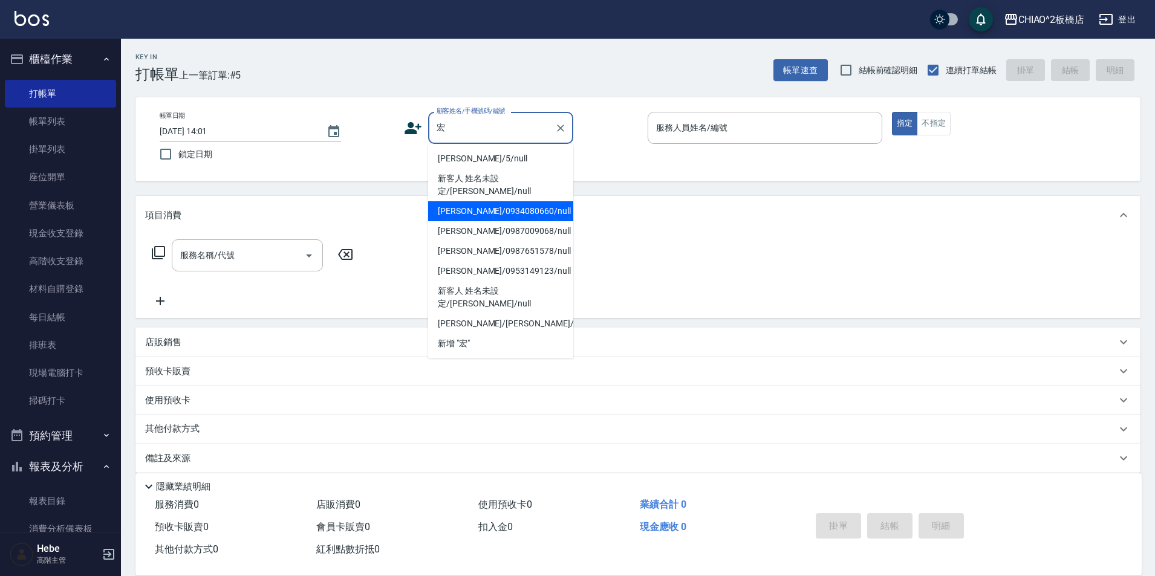
click at [485, 201] on li "[PERSON_NAME]/0934080660/null" at bounding box center [500, 211] width 145 height 20
type input "[PERSON_NAME]/0934080660/null"
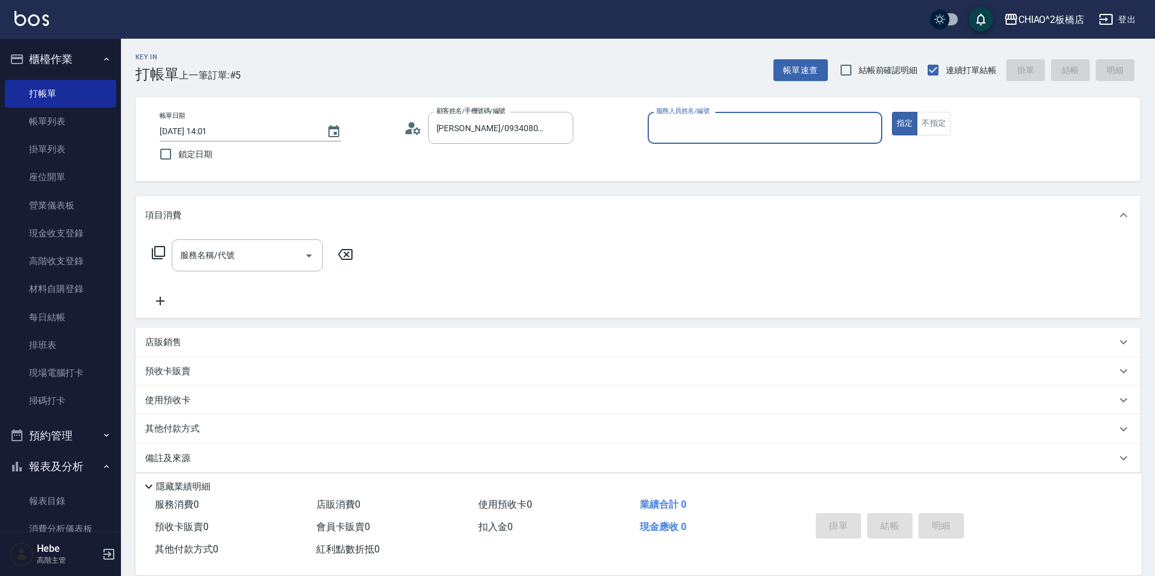
type input "MINI(無代號)"
click at [264, 249] on input "服務名稱/代號" at bounding box center [238, 255] width 122 height 21
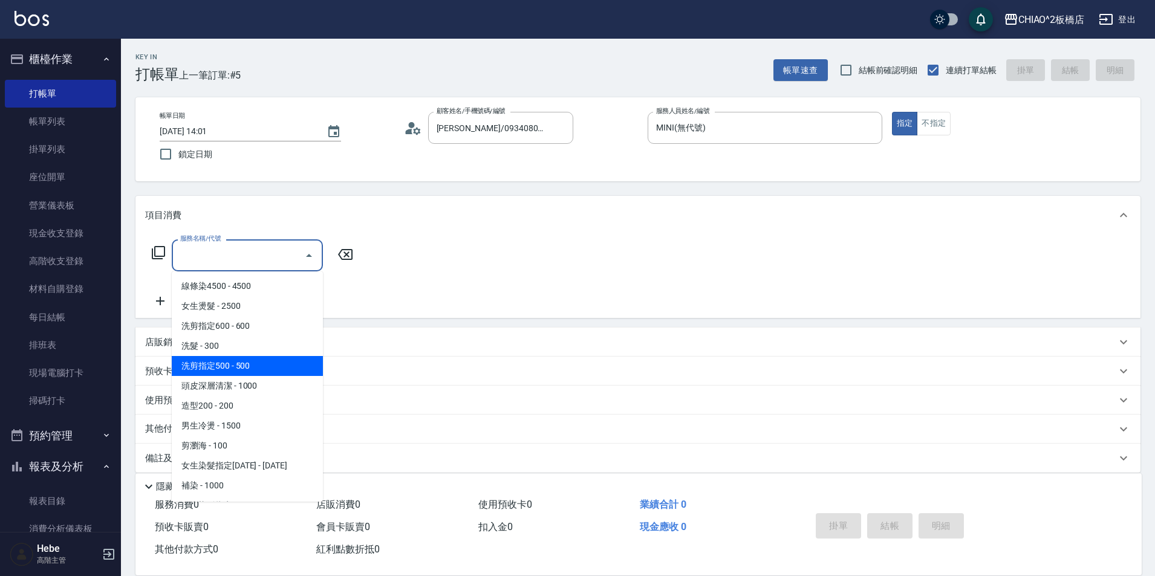
click at [257, 369] on span "洗剪指定500 - 500" at bounding box center [247, 366] width 151 height 20
type input "洗剪指定500(96681)"
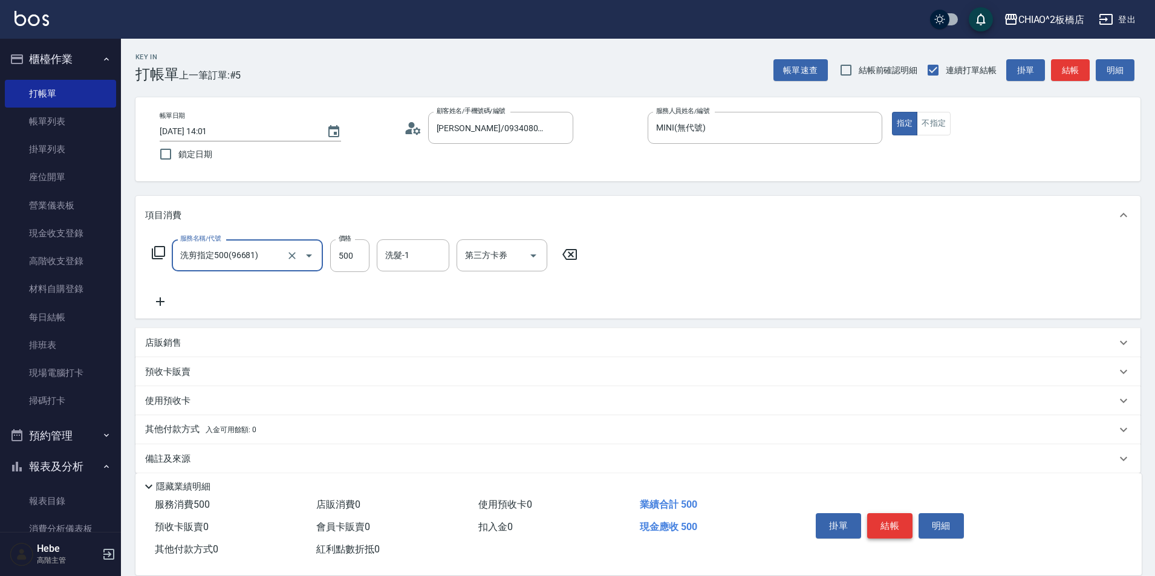
click at [893, 522] on button "結帳" at bounding box center [889, 525] width 45 height 25
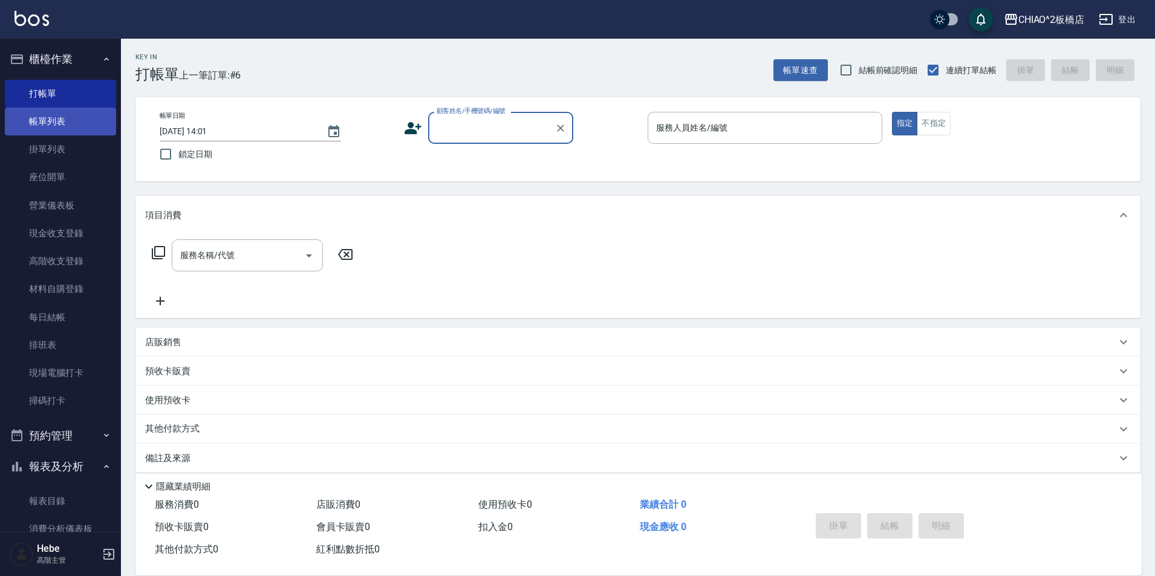
click at [65, 122] on link "帳單列表" at bounding box center [60, 122] width 111 height 28
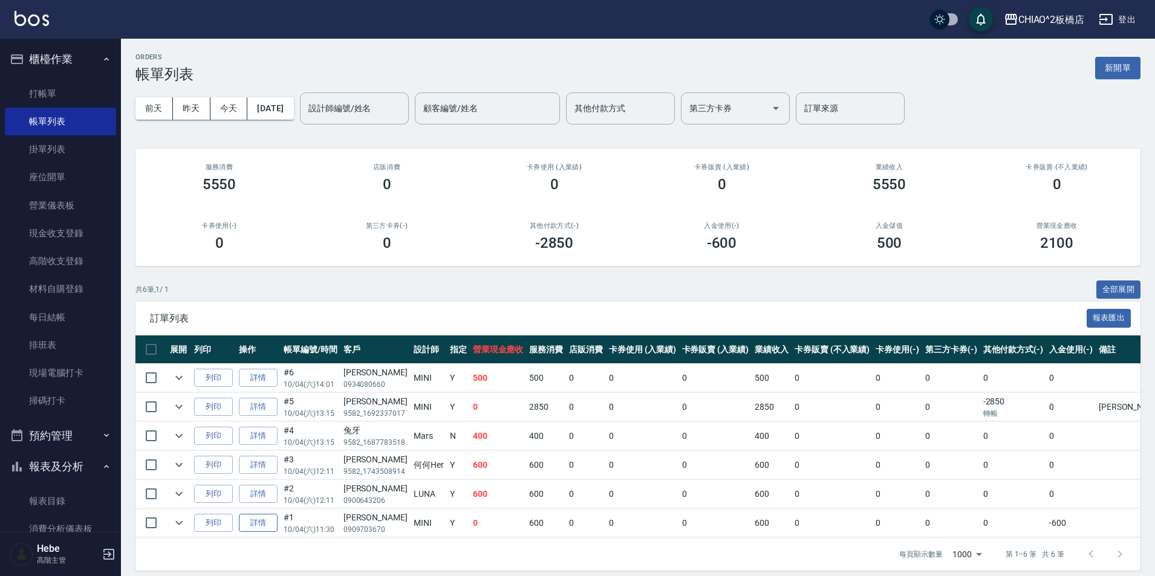
click at [255, 521] on link "詳情" at bounding box center [258, 523] width 39 height 19
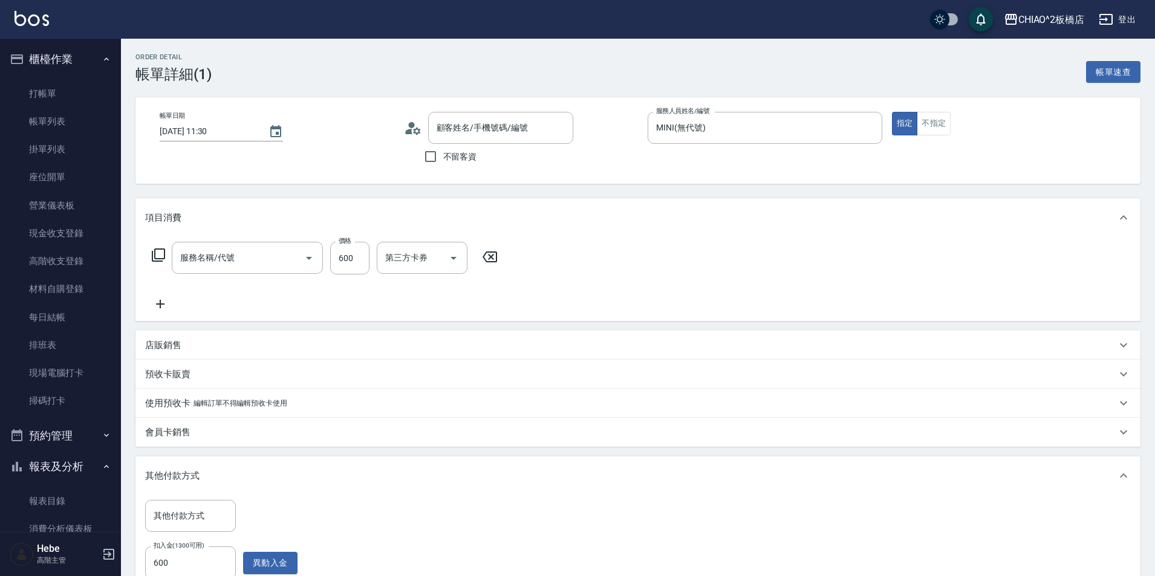
type input "[DATE] 11:30"
type input "MINI(無代號)"
type input "[PERSON_NAME]/0909703670/null"
type input "洗剪指定600(96678)"
click at [53, 85] on link "打帳單" at bounding box center [60, 94] width 111 height 28
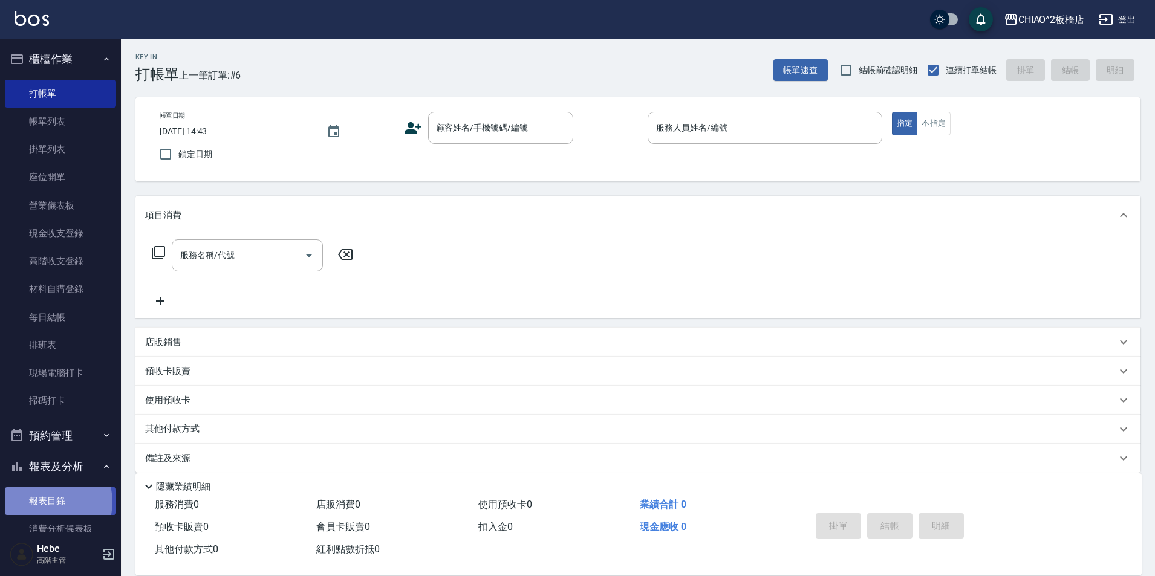
click at [50, 502] on link "報表目錄" at bounding box center [60, 501] width 111 height 28
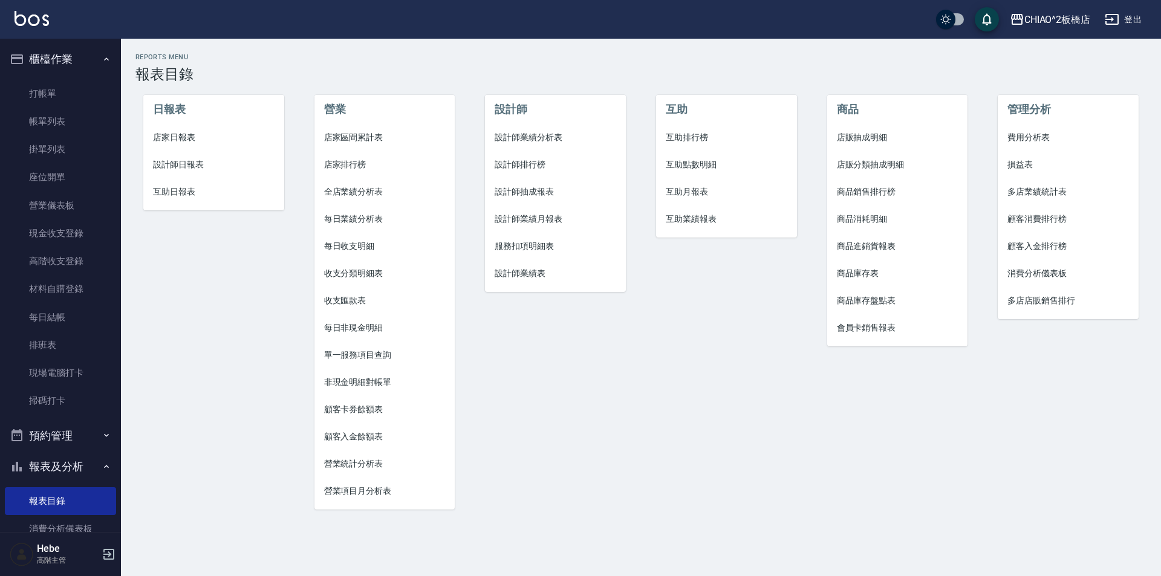
click at [201, 141] on span "店家日報表" at bounding box center [214, 137] width 122 height 13
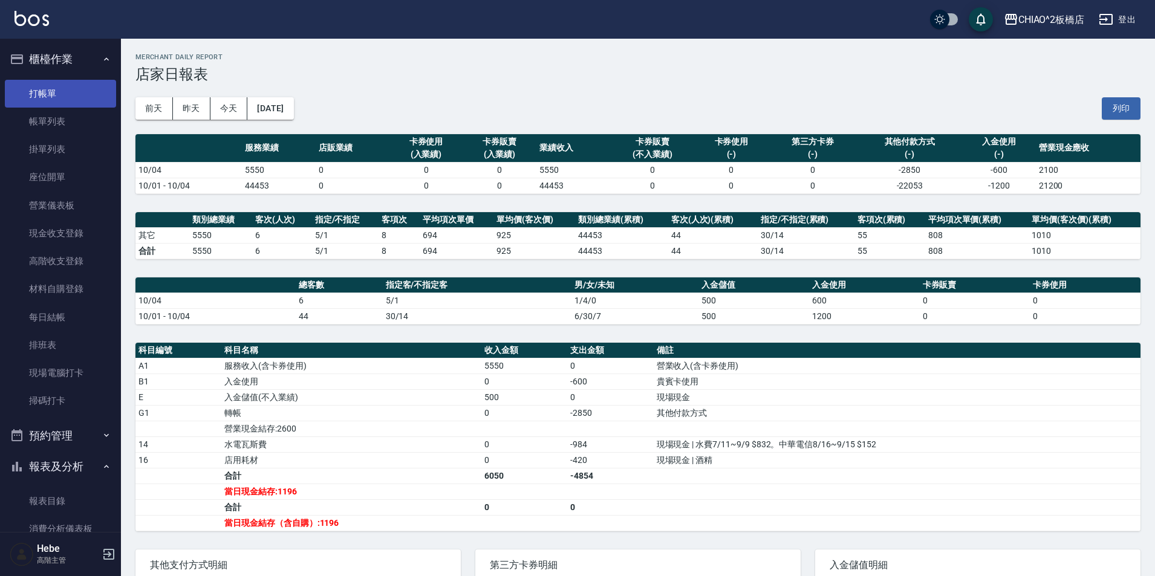
click at [41, 94] on link "打帳單" at bounding box center [60, 94] width 111 height 28
